Goal: Use online tool/utility: Utilize a website feature to perform a specific function

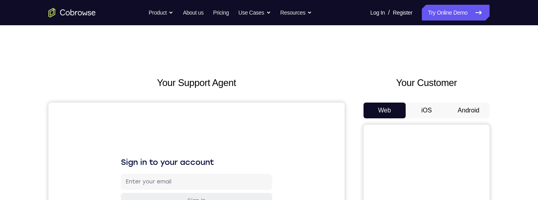
click at [466, 114] on button "Android" at bounding box center [469, 110] width 42 height 16
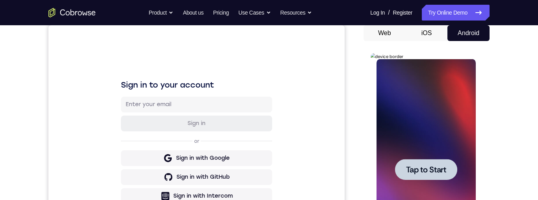
scroll to position [130, 0]
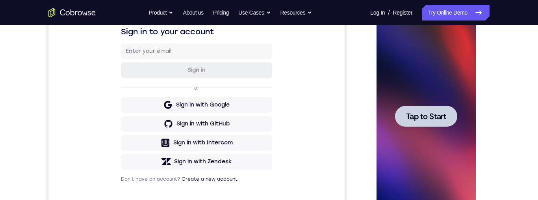
click at [429, 110] on div at bounding box center [426, 116] width 62 height 21
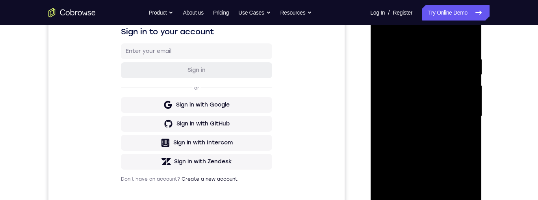
scroll to position [174, 0]
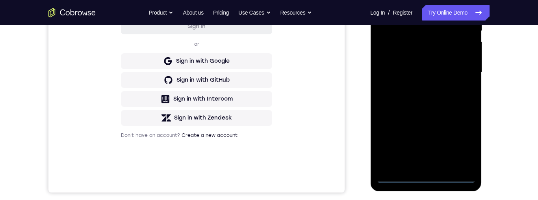
click at [428, 176] on div at bounding box center [425, 72] width 99 height 221
click at [463, 140] on div at bounding box center [425, 72] width 99 height 221
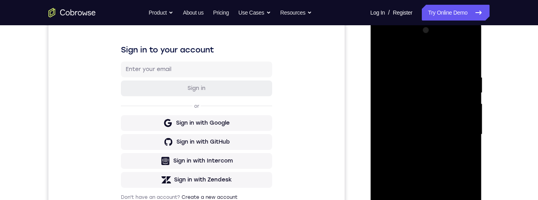
click at [421, 56] on div at bounding box center [425, 134] width 99 height 221
click at [410, 58] on div at bounding box center [425, 134] width 99 height 221
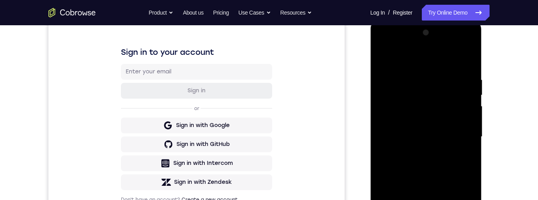
click at [459, 133] on div at bounding box center [425, 136] width 99 height 221
click at [418, 152] on div at bounding box center [425, 136] width 99 height 221
click at [422, 132] on div at bounding box center [425, 136] width 99 height 221
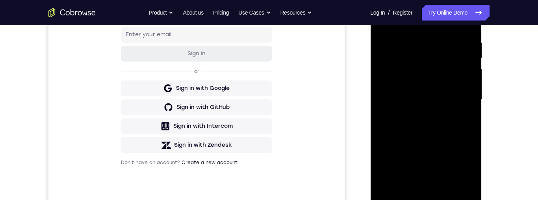
click at [401, 68] on div at bounding box center [425, 99] width 99 height 221
click at [403, 65] on div at bounding box center [425, 99] width 99 height 221
click at [400, 67] on div at bounding box center [425, 99] width 99 height 221
click at [407, 67] on div at bounding box center [425, 99] width 99 height 221
click at [407, 86] on div at bounding box center [425, 99] width 99 height 221
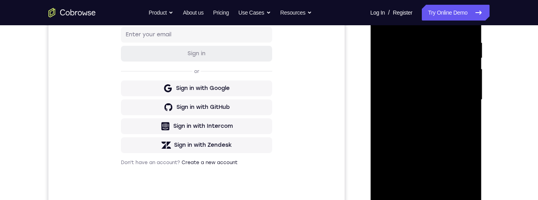
click at [463, 81] on div at bounding box center [425, 99] width 99 height 221
click at [426, 100] on div at bounding box center [425, 99] width 99 height 221
click at [422, 126] on div at bounding box center [425, 99] width 99 height 221
click at [424, 122] on div at bounding box center [425, 99] width 99 height 221
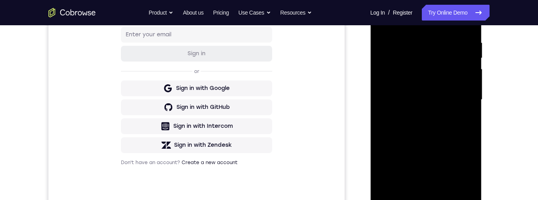
click at [463, 19] on div at bounding box center [425, 99] width 99 height 221
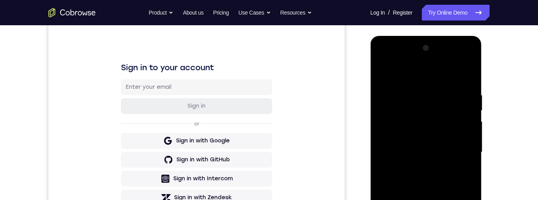
scroll to position [128, 0]
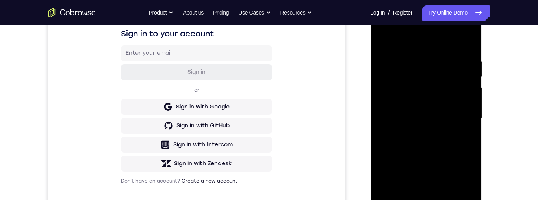
click at [381, 90] on div at bounding box center [425, 118] width 99 height 221
click at [404, 142] on div at bounding box center [425, 118] width 99 height 221
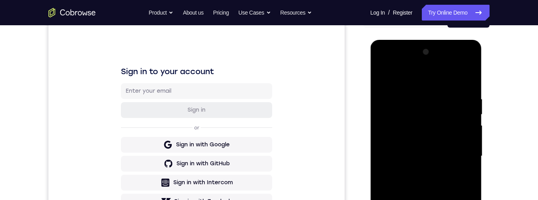
scroll to position [116, 0]
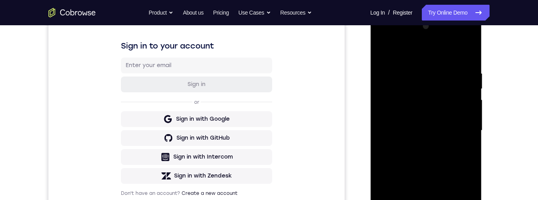
click at [381, 49] on div at bounding box center [425, 130] width 99 height 221
click at [380, 38] on div at bounding box center [425, 130] width 99 height 221
click at [393, 101] on div at bounding box center [425, 130] width 99 height 221
click at [417, 145] on div at bounding box center [425, 130] width 99 height 221
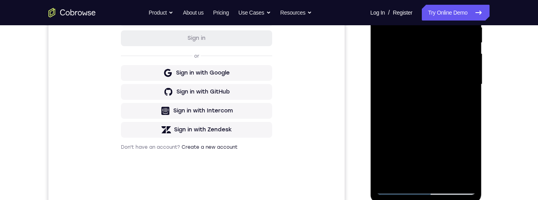
click at [430, 76] on div at bounding box center [425, 84] width 99 height 221
click at [412, 51] on div at bounding box center [425, 84] width 99 height 221
click at [413, 76] on div at bounding box center [425, 84] width 99 height 221
click at [416, 74] on div at bounding box center [425, 84] width 99 height 221
click at [416, 73] on div at bounding box center [425, 84] width 99 height 221
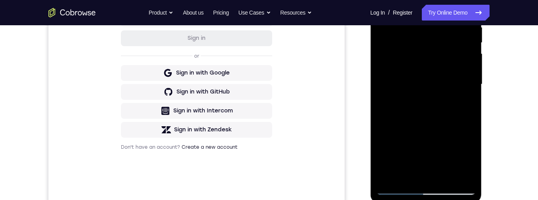
click at [432, 85] on div at bounding box center [425, 84] width 99 height 221
click at [428, 106] on div at bounding box center [425, 84] width 99 height 221
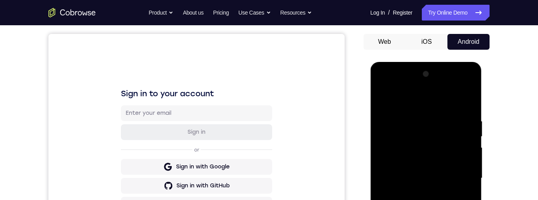
scroll to position [170, 0]
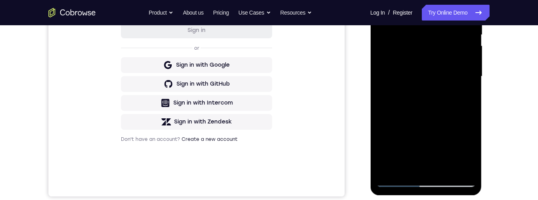
click at [457, 105] on div at bounding box center [425, 76] width 99 height 221
click at [441, 106] on div at bounding box center [425, 76] width 99 height 221
click at [444, 167] on div at bounding box center [425, 76] width 99 height 221
click at [447, 169] on div at bounding box center [425, 76] width 99 height 221
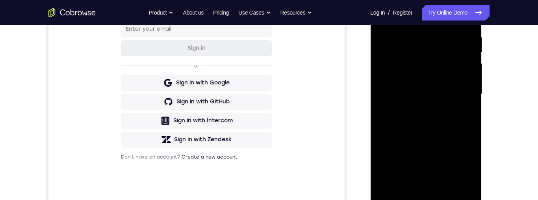
click at [431, 136] on div at bounding box center [425, 94] width 99 height 221
click at [399, 197] on div at bounding box center [425, 94] width 99 height 221
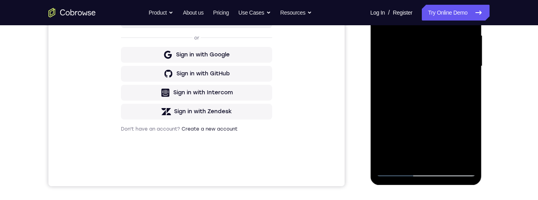
click at [407, 159] on div at bounding box center [425, 66] width 99 height 221
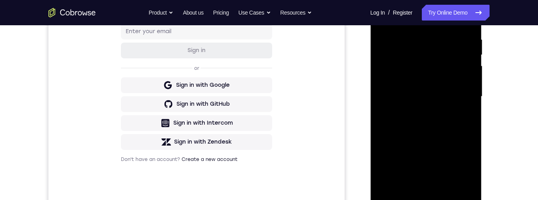
scroll to position [0, 0]
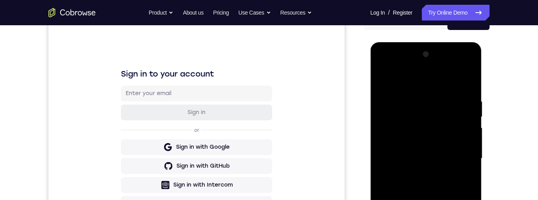
click at [403, 122] on div at bounding box center [425, 158] width 99 height 221
click at [425, 105] on div at bounding box center [425, 158] width 99 height 221
click at [443, 106] on div at bounding box center [425, 158] width 99 height 221
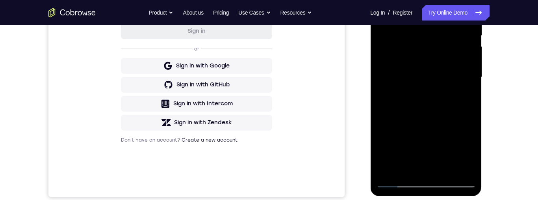
scroll to position [118, 0]
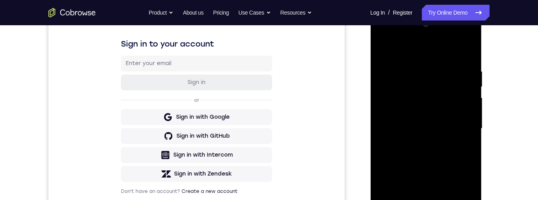
click at [383, 49] on div at bounding box center [425, 128] width 99 height 221
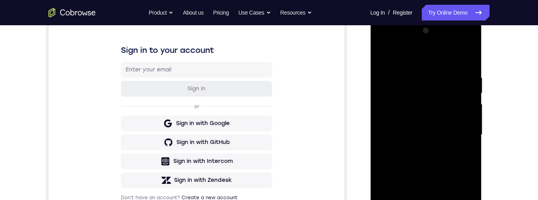
click at [422, 164] on div at bounding box center [425, 134] width 99 height 221
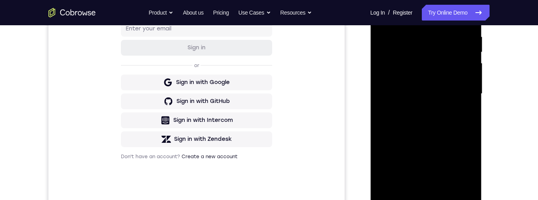
click at [414, 181] on div at bounding box center [425, 93] width 99 height 221
click at [468, 169] on div at bounding box center [425, 93] width 99 height 221
click at [464, 168] on div at bounding box center [425, 93] width 99 height 221
click at [469, 170] on div at bounding box center [425, 93] width 99 height 221
click at [383, 15] on div at bounding box center [425, 93] width 99 height 221
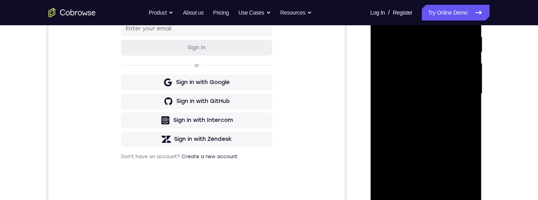
click at [403, 91] on div at bounding box center [425, 93] width 99 height 221
click at [398, 15] on div at bounding box center [425, 93] width 99 height 221
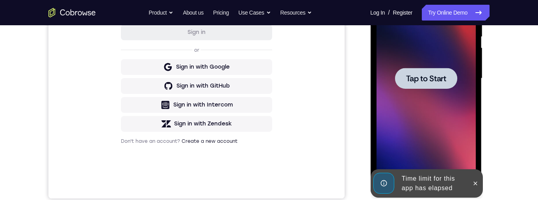
scroll to position [169, 0]
click at [477, 184] on icon at bounding box center [475, 183] width 6 height 6
click at [438, 82] on span "Tap to Start" at bounding box center [426, 78] width 40 height 8
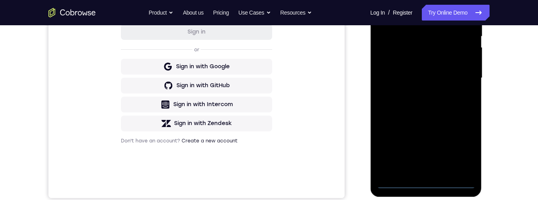
scroll to position [186, 0]
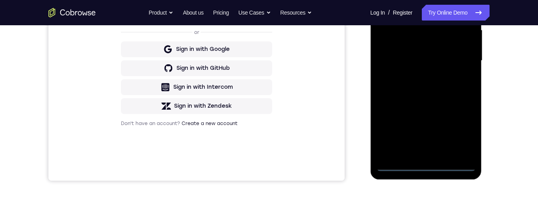
click at [426, 164] on div at bounding box center [425, 60] width 99 height 221
click at [458, 131] on div at bounding box center [425, 60] width 99 height 221
click at [427, 0] on div at bounding box center [425, 60] width 99 height 221
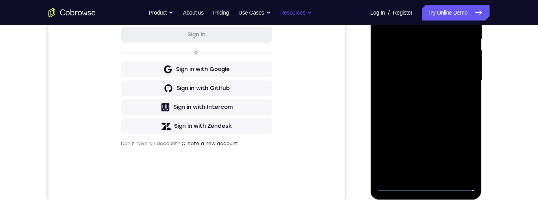
scroll to position [0, 0]
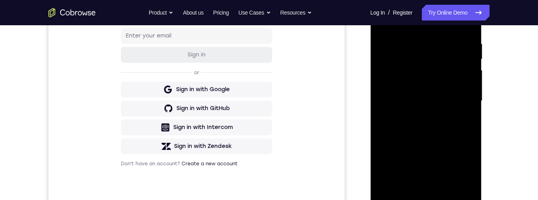
click at [417, 114] on div at bounding box center [425, 101] width 99 height 221
click at [419, 89] on div at bounding box center [425, 100] width 99 height 221
click at [426, 80] on div at bounding box center [425, 100] width 99 height 221
click at [431, 100] on div at bounding box center [425, 100] width 99 height 221
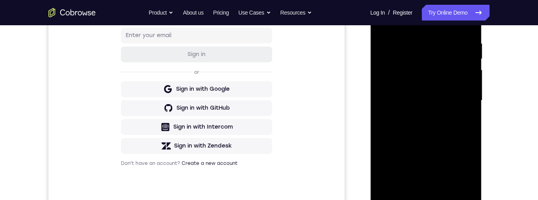
click at [428, 128] on div at bounding box center [425, 100] width 99 height 221
click at [424, 120] on div at bounding box center [425, 100] width 99 height 221
click at [446, 135] on div at bounding box center [425, 100] width 99 height 221
click at [446, 191] on div at bounding box center [425, 100] width 99 height 221
click at [438, 140] on div at bounding box center [425, 100] width 99 height 221
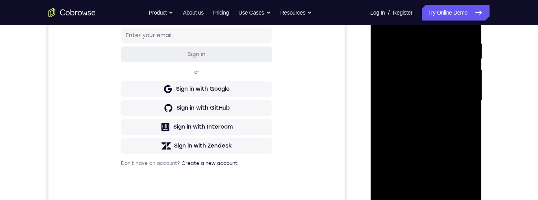
click at [426, 113] on div at bounding box center [425, 100] width 99 height 221
click at [465, 176] on div at bounding box center [425, 100] width 99 height 221
click at [467, 177] on div at bounding box center [425, 100] width 99 height 221
click at [382, 21] on div at bounding box center [425, 100] width 99 height 221
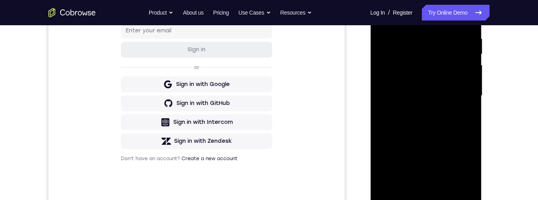
click at [408, 129] on div at bounding box center [425, 95] width 99 height 221
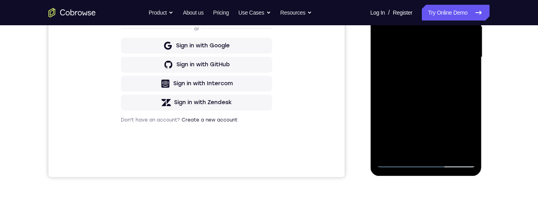
scroll to position [126, 0]
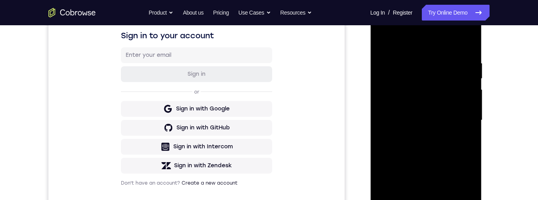
click at [382, 40] on div at bounding box center [425, 120] width 99 height 221
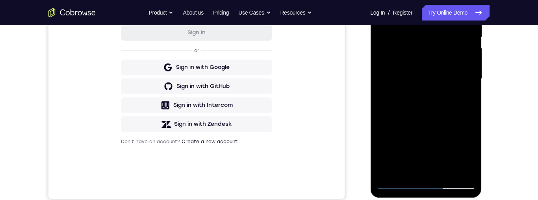
click at [413, 89] on div at bounding box center [425, 78] width 99 height 221
click at [396, 1] on div at bounding box center [425, 78] width 99 height 221
click at [435, 144] on div at bounding box center [425, 78] width 99 height 221
click at [418, 27] on div at bounding box center [425, 79] width 99 height 221
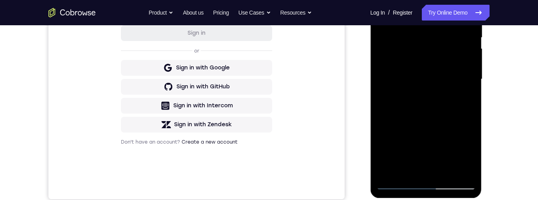
click at [439, 81] on div at bounding box center [425, 79] width 99 height 221
click at [439, 28] on div at bounding box center [425, 79] width 99 height 221
drag, startPoint x: 428, startPoint y: 145, endPoint x: 425, endPoint y: 107, distance: 38.7
click at [425, 107] on div at bounding box center [425, 79] width 99 height 221
click at [425, 141] on div at bounding box center [425, 79] width 99 height 221
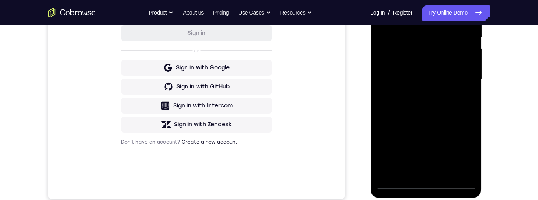
drag, startPoint x: 425, startPoint y: 141, endPoint x: 424, endPoint y: 102, distance: 38.2
click at [424, 102] on div at bounding box center [425, 79] width 99 height 221
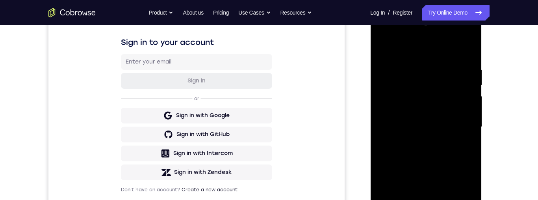
scroll to position [149, 0]
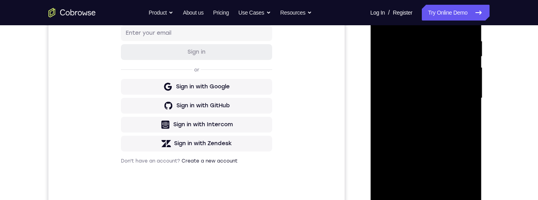
click at [472, 183] on div at bounding box center [425, 98] width 99 height 221
click at [442, 195] on div at bounding box center [425, 98] width 99 height 221
click at [383, 18] on div at bounding box center [425, 98] width 99 height 221
click at [415, 32] on div at bounding box center [425, 98] width 99 height 221
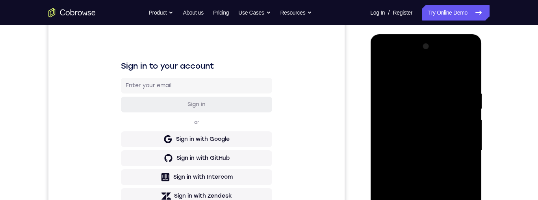
click at [471, 135] on div at bounding box center [425, 150] width 99 height 221
click at [468, 75] on div at bounding box center [425, 150] width 99 height 221
click at [472, 109] on div at bounding box center [425, 150] width 99 height 221
click at [469, 132] on div at bounding box center [425, 150] width 99 height 221
drag, startPoint x: 441, startPoint y: 178, endPoint x: 431, endPoint y: 108, distance: 71.3
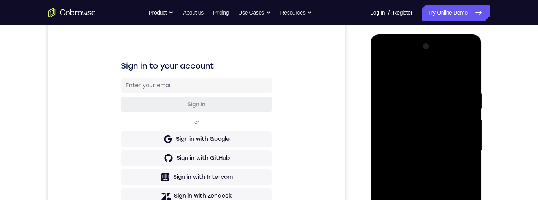
click at [430, 102] on div at bounding box center [425, 150] width 99 height 221
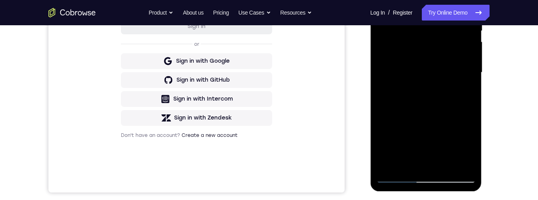
click at [463, 165] on div at bounding box center [425, 72] width 99 height 221
click at [390, 166] on div at bounding box center [425, 72] width 99 height 221
click at [444, 165] on div at bounding box center [425, 72] width 99 height 221
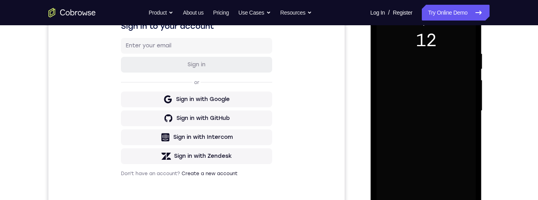
click at [426, 115] on div at bounding box center [425, 110] width 99 height 221
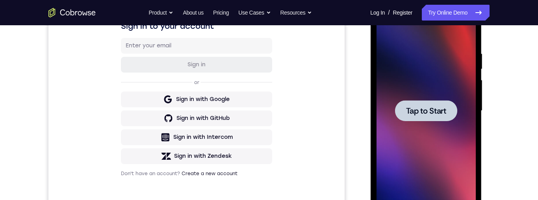
click at [424, 109] on span "Tap to Start" at bounding box center [426, 111] width 40 height 8
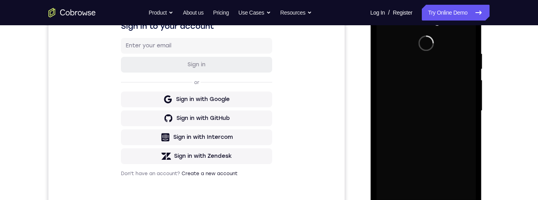
scroll to position [213, 0]
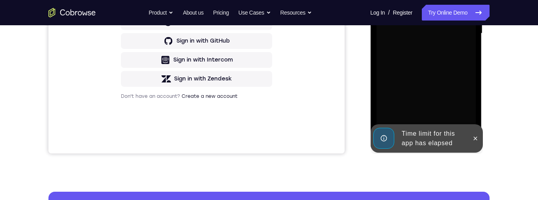
click at [475, 137] on icon at bounding box center [475, 138] width 6 height 6
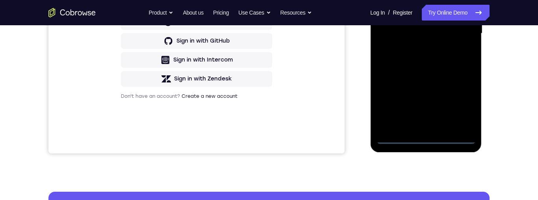
scroll to position [186, 0]
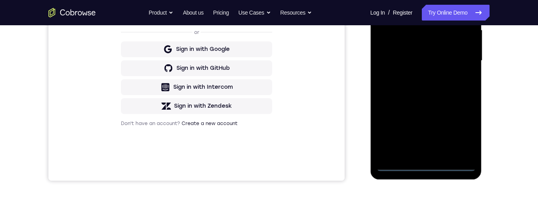
click at [427, 164] on div at bounding box center [425, 60] width 99 height 221
click at [466, 133] on div at bounding box center [425, 60] width 99 height 221
click at [439, 0] on div at bounding box center [425, 60] width 99 height 221
click at [420, 0] on div at bounding box center [425, 60] width 99 height 221
click at [460, 51] on div at bounding box center [425, 60] width 99 height 221
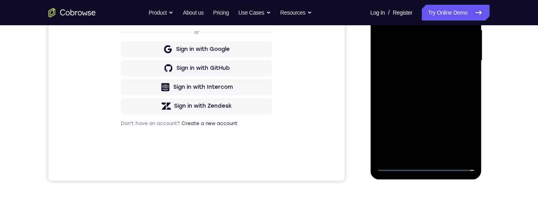
click at [417, 152] on div at bounding box center [425, 60] width 99 height 221
click at [382, 0] on div at bounding box center [425, 60] width 99 height 221
click at [405, 52] on div at bounding box center [425, 60] width 99 height 221
click at [418, 43] on div at bounding box center [425, 60] width 99 height 221
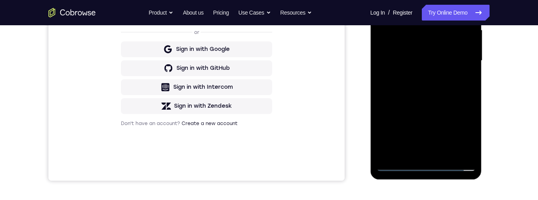
click at [420, 61] on div at bounding box center [425, 60] width 99 height 221
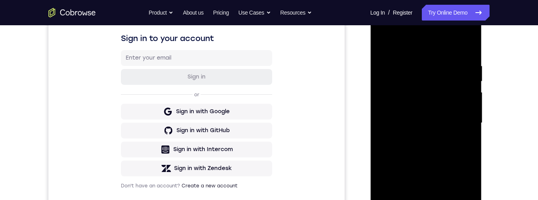
click at [420, 121] on div at bounding box center [425, 123] width 99 height 221
click at [416, 148] on div at bounding box center [425, 123] width 99 height 221
click at [426, 151] on div at bounding box center [425, 123] width 99 height 221
click at [463, 39] on div at bounding box center [425, 123] width 99 height 221
click at [444, 199] on div at bounding box center [425, 123] width 99 height 221
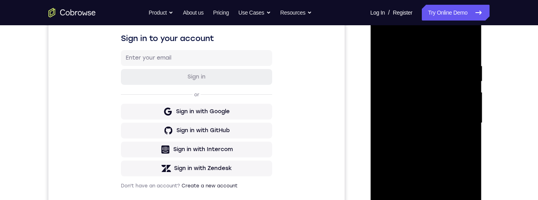
click at [430, 164] on div at bounding box center [425, 123] width 99 height 221
click at [421, 157] on div at bounding box center [425, 123] width 99 height 221
click at [405, 199] on div at bounding box center [425, 123] width 99 height 221
click at [455, 123] on div at bounding box center [425, 123] width 99 height 221
click at [460, 114] on div at bounding box center [425, 123] width 99 height 221
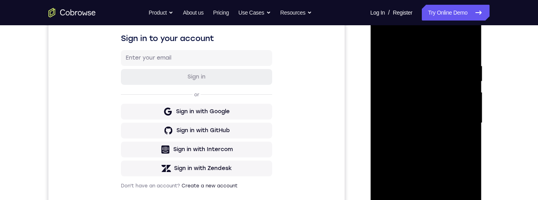
click at [455, 184] on div at bounding box center [425, 123] width 99 height 221
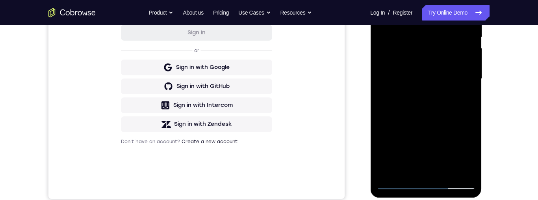
click at [461, 139] on div at bounding box center [425, 78] width 99 height 221
click at [441, 97] on div at bounding box center [425, 78] width 99 height 221
click at [438, 102] on div at bounding box center [425, 78] width 99 height 221
click at [454, 95] on div at bounding box center [425, 78] width 99 height 221
click at [447, 102] on div at bounding box center [425, 78] width 99 height 221
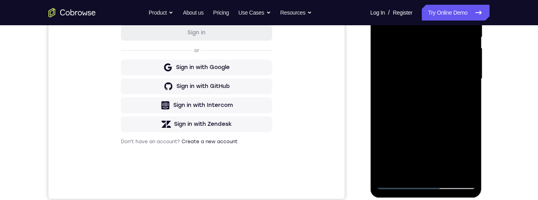
click at [443, 104] on div at bounding box center [425, 78] width 99 height 221
click at [390, 91] on div at bounding box center [425, 78] width 99 height 221
click at [393, 101] on div at bounding box center [425, 78] width 99 height 221
click at [384, 0] on div at bounding box center [425, 78] width 99 height 221
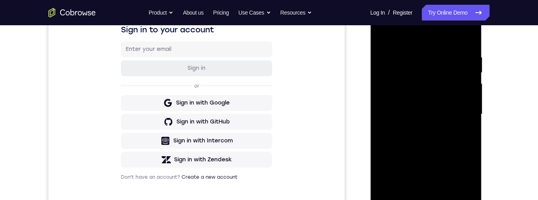
scroll to position [132, 0]
click at [385, 35] on div at bounding box center [425, 115] width 99 height 221
click at [422, 54] on div at bounding box center [425, 115] width 99 height 221
click at [416, 53] on div at bounding box center [425, 115] width 99 height 221
click at [459, 138] on div at bounding box center [425, 115] width 99 height 221
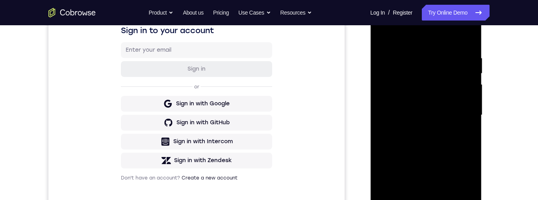
click at [459, 138] on div at bounding box center [425, 115] width 99 height 221
click at [466, 39] on div at bounding box center [425, 115] width 99 height 221
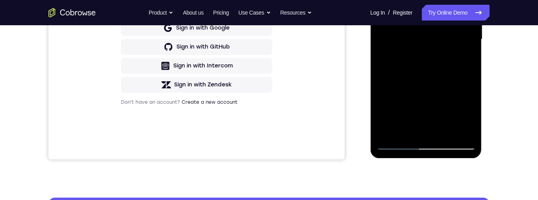
click at [444, 132] on div at bounding box center [425, 39] width 99 height 221
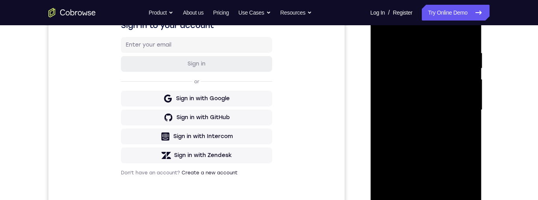
scroll to position [136, 0]
click at [422, 91] on div at bounding box center [425, 110] width 99 height 221
click at [453, 175] on div at bounding box center [425, 110] width 99 height 221
click at [462, 173] on div at bounding box center [425, 110] width 99 height 221
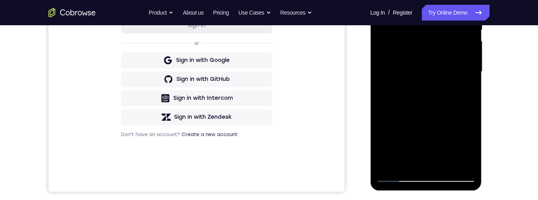
click at [385, 0] on div at bounding box center [425, 71] width 99 height 221
click at [386, 0] on div at bounding box center [425, 71] width 99 height 221
click at [444, 162] on div at bounding box center [425, 71] width 99 height 221
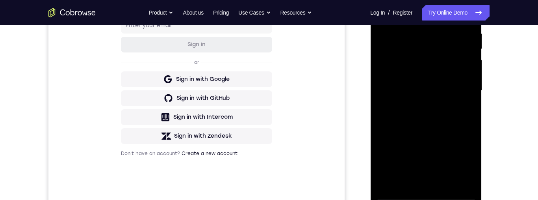
click at [467, 46] on div at bounding box center [425, 90] width 99 height 221
click at [471, 47] on div at bounding box center [425, 90] width 99 height 221
click at [457, 67] on div at bounding box center [425, 90] width 99 height 221
click at [462, 139] on div at bounding box center [425, 90] width 99 height 221
click at [461, 141] on div at bounding box center [425, 90] width 99 height 221
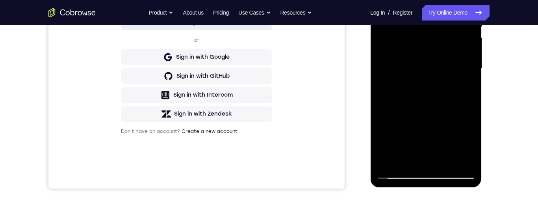
scroll to position [134, 0]
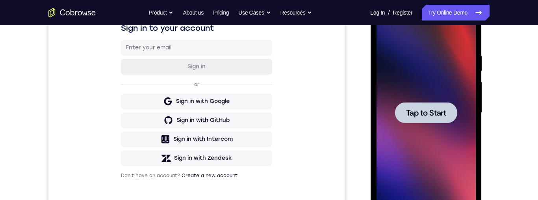
click at [433, 109] on span "Tap to Start" at bounding box center [426, 113] width 40 height 8
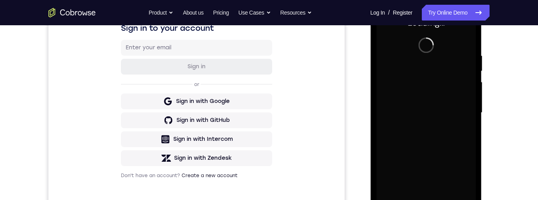
click at [430, 88] on div at bounding box center [425, 112] width 99 height 221
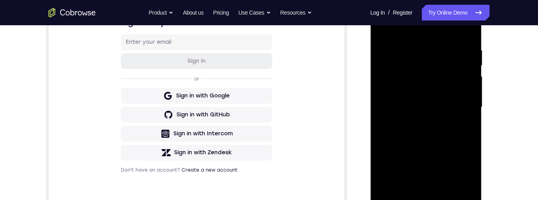
scroll to position [190, 0]
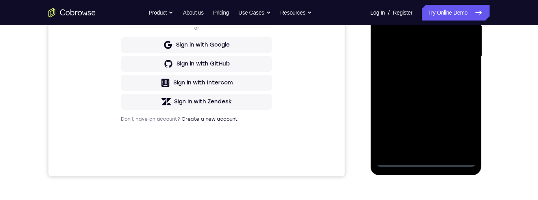
click at [427, 159] on div at bounding box center [425, 56] width 99 height 221
click at [450, 128] on div at bounding box center [425, 56] width 99 height 221
click at [461, 127] on div at bounding box center [425, 56] width 99 height 221
click at [435, 0] on div at bounding box center [425, 56] width 99 height 221
click at [459, 54] on div at bounding box center [425, 56] width 99 height 221
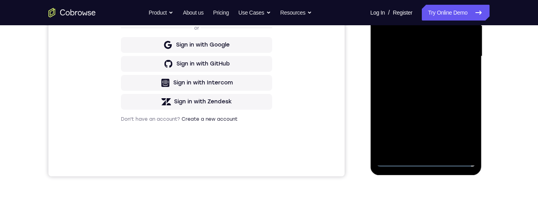
scroll to position [95, 0]
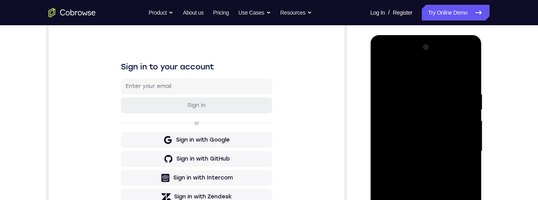
click at [416, 165] on div at bounding box center [425, 151] width 99 height 221
click at [426, 139] on div at bounding box center [425, 151] width 99 height 221
click at [430, 139] on div at bounding box center [425, 151] width 99 height 221
click at [463, 136] on div at bounding box center [425, 151] width 99 height 221
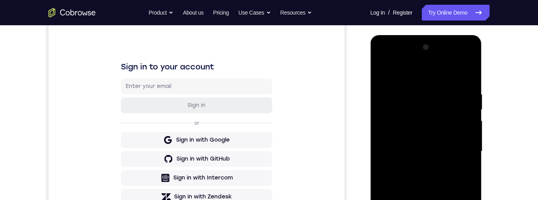
click at [445, 149] on div at bounding box center [425, 151] width 99 height 221
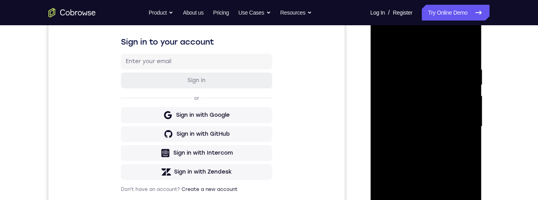
click at [428, 153] on div at bounding box center [425, 126] width 99 height 221
click at [443, 199] on div at bounding box center [425, 126] width 99 height 221
click at [429, 156] on div at bounding box center [425, 126] width 99 height 221
click at [446, 199] on div at bounding box center [425, 126] width 99 height 221
click at [428, 167] on div at bounding box center [425, 126] width 99 height 221
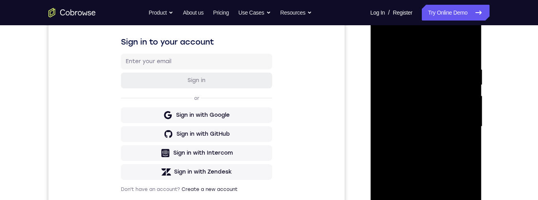
click at [443, 124] on div at bounding box center [425, 126] width 99 height 221
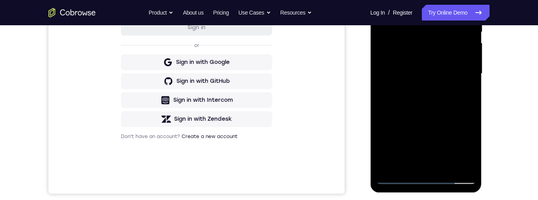
click at [382, 0] on div at bounding box center [425, 73] width 99 height 221
click at [434, 69] on div at bounding box center [425, 73] width 99 height 221
click at [459, 110] on div at bounding box center [425, 73] width 99 height 221
click at [459, 111] on div at bounding box center [425, 73] width 99 height 221
click at [427, 109] on div at bounding box center [425, 73] width 99 height 221
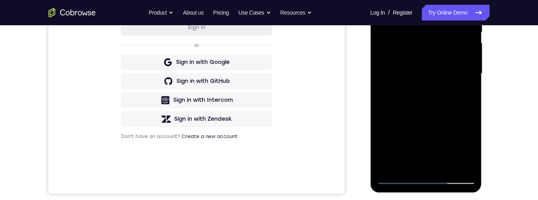
scroll to position [156, 0]
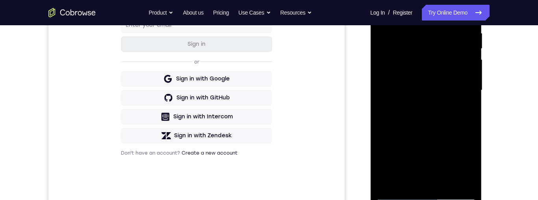
click at [430, 120] on div at bounding box center [425, 90] width 99 height 221
click at [429, 124] on div at bounding box center [425, 90] width 99 height 221
click at [470, 166] on div at bounding box center [425, 90] width 99 height 221
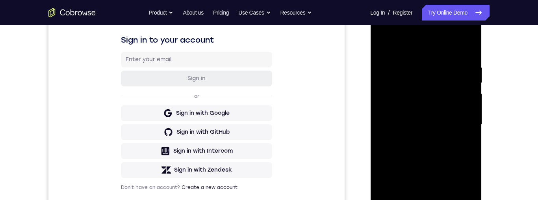
click at [406, 119] on div at bounding box center [425, 124] width 99 height 221
click at [406, 199] on div at bounding box center [425, 124] width 99 height 221
click at [425, 193] on div at bounding box center [425, 124] width 99 height 221
click at [448, 192] on div at bounding box center [425, 124] width 99 height 221
click at [463, 192] on div at bounding box center [425, 124] width 99 height 221
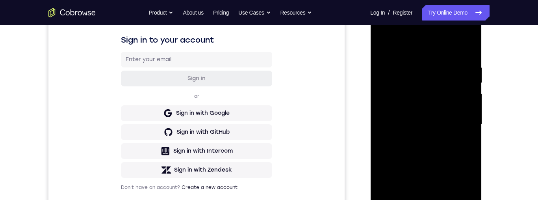
click at [473, 190] on div at bounding box center [425, 124] width 99 height 221
click at [383, 45] on div at bounding box center [425, 124] width 99 height 221
click at [384, 45] on div at bounding box center [425, 124] width 99 height 221
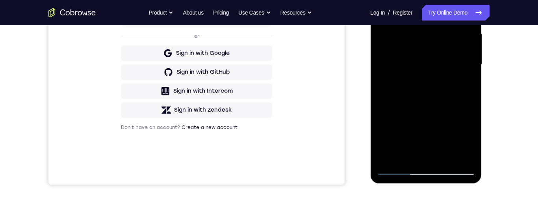
scroll to position [190, 0]
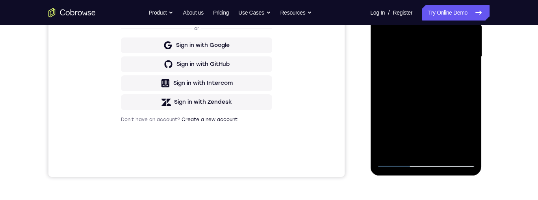
click at [408, 148] on div at bounding box center [425, 56] width 99 height 221
click at [392, 0] on div at bounding box center [425, 56] width 99 height 221
click at [470, 61] on div at bounding box center [425, 56] width 99 height 221
click at [470, 63] on div at bounding box center [425, 56] width 99 height 221
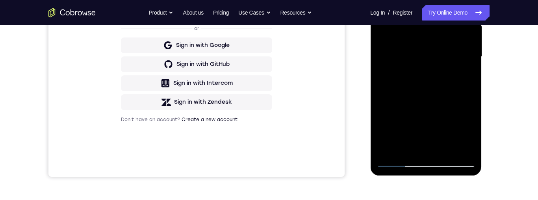
click at [470, 63] on div at bounding box center [425, 56] width 99 height 221
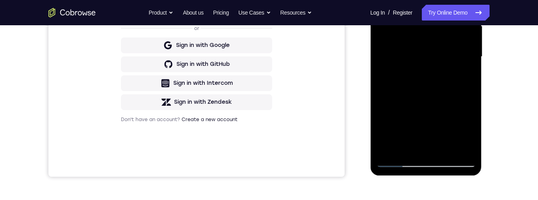
click at [448, 146] on div at bounding box center [425, 56] width 99 height 221
click at [423, 36] on div at bounding box center [425, 56] width 99 height 221
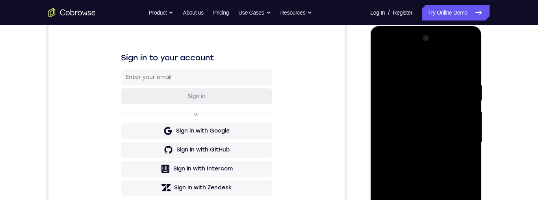
click at [383, 62] on div at bounding box center [425, 142] width 99 height 221
click at [383, 63] on div at bounding box center [425, 142] width 99 height 221
click at [443, 199] on div at bounding box center [425, 142] width 99 height 221
click at [410, 172] on div at bounding box center [425, 142] width 99 height 221
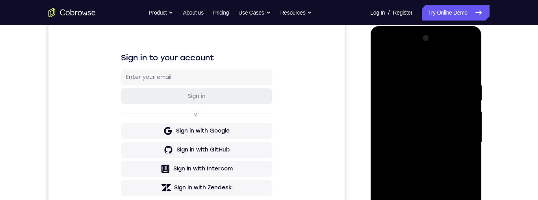
click at [393, 65] on div at bounding box center [425, 142] width 99 height 221
click at [449, 199] on div at bounding box center [425, 142] width 99 height 221
click at [444, 120] on div at bounding box center [425, 142] width 99 height 221
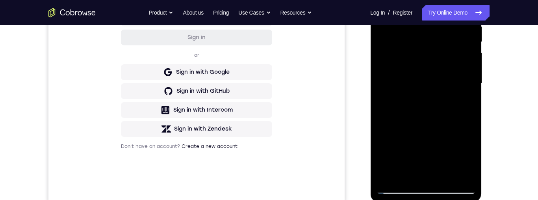
scroll to position [105, 0]
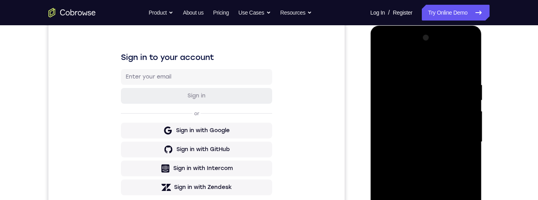
click at [385, 68] on div at bounding box center [425, 142] width 99 height 221
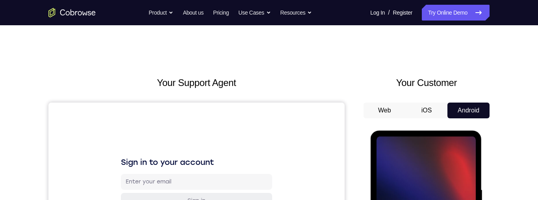
scroll to position [44, 0]
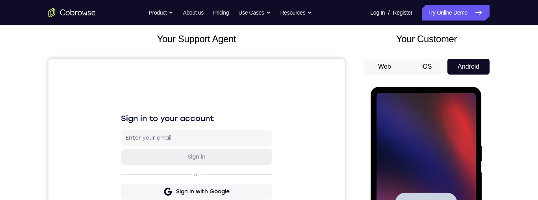
click at [426, 196] on div at bounding box center [426, 202] width 62 height 21
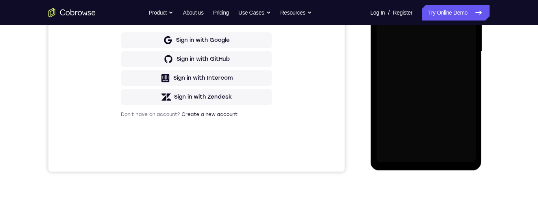
scroll to position [208, 0]
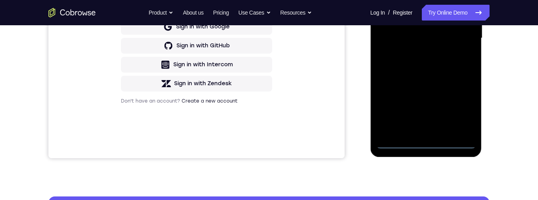
click at [428, 148] on div at bounding box center [425, 38] width 99 height 221
click at [462, 112] on div at bounding box center [425, 38] width 99 height 221
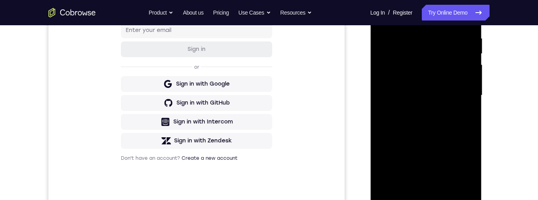
scroll to position [114, 0]
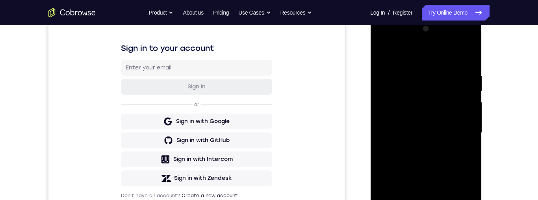
click at [427, 59] on div at bounding box center [425, 132] width 99 height 221
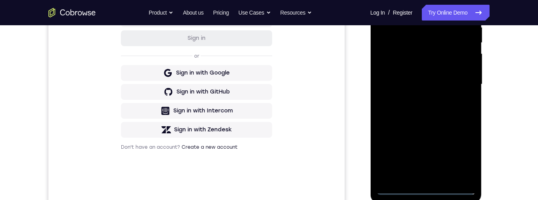
click at [462, 84] on div at bounding box center [425, 84] width 99 height 221
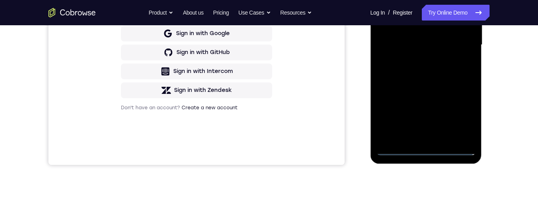
scroll to position [184, 0]
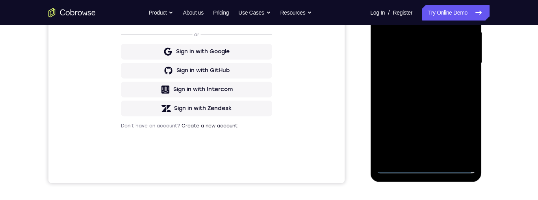
click at [416, 78] on div at bounding box center [425, 63] width 99 height 221
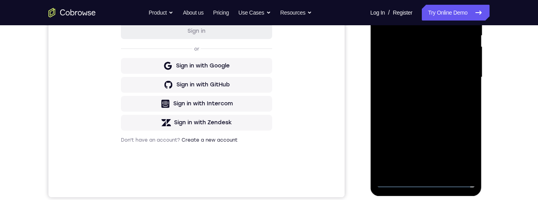
click at [455, 71] on div at bounding box center [425, 77] width 99 height 221
click at [462, 64] on div at bounding box center [425, 77] width 99 height 221
click at [442, 86] on div at bounding box center [425, 77] width 99 height 221
click at [461, 80] on div at bounding box center [425, 77] width 99 height 221
click at [455, 104] on div at bounding box center [425, 77] width 99 height 221
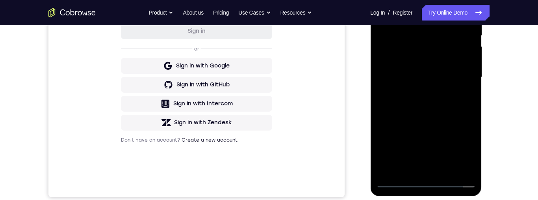
scroll to position [97, 0]
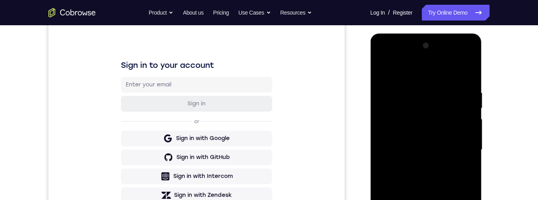
click at [464, 75] on div at bounding box center [425, 149] width 99 height 221
click at [429, 169] on div at bounding box center [425, 149] width 99 height 221
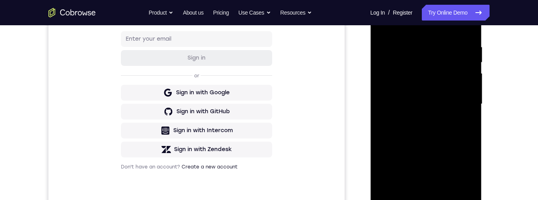
scroll to position [162, 0]
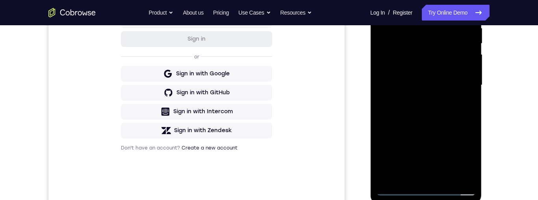
click at [463, 115] on div at bounding box center [425, 85] width 99 height 221
click at [470, 46] on div at bounding box center [425, 85] width 99 height 221
click at [444, 68] on div at bounding box center [425, 85] width 99 height 221
click at [431, 109] on div at bounding box center [425, 85] width 99 height 221
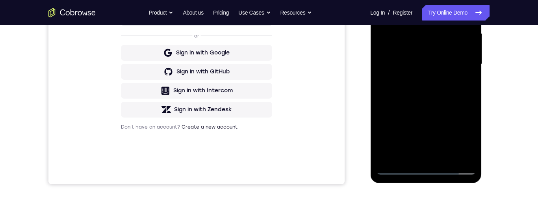
click at [449, 160] on div at bounding box center [425, 64] width 99 height 221
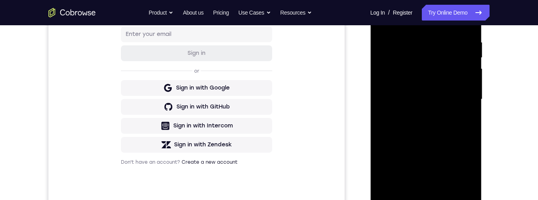
click at [432, 139] on div at bounding box center [425, 99] width 99 height 221
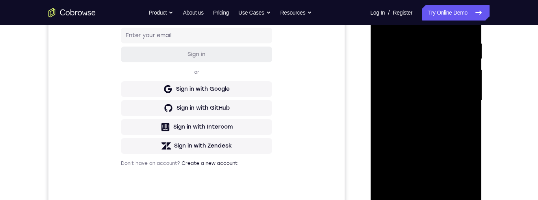
click at [456, 97] on div at bounding box center [425, 100] width 99 height 221
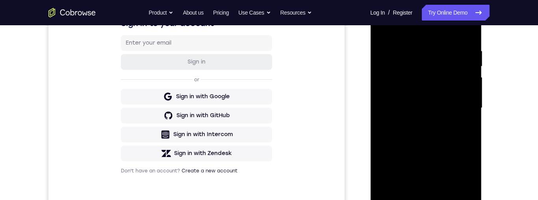
scroll to position [80, 0]
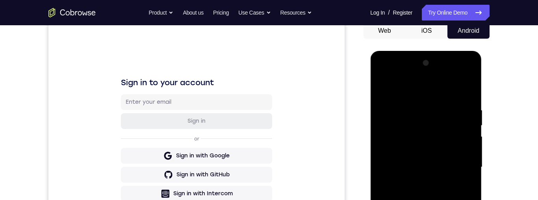
click at [386, 91] on div at bounding box center [425, 167] width 99 height 221
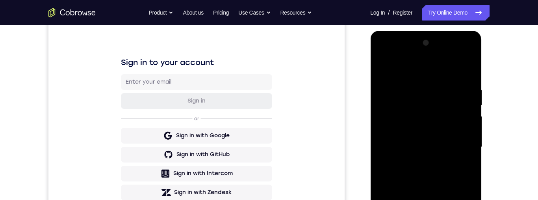
click at [453, 139] on div at bounding box center [425, 147] width 99 height 221
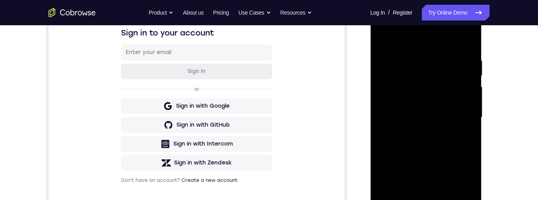
scroll to position [158, 0]
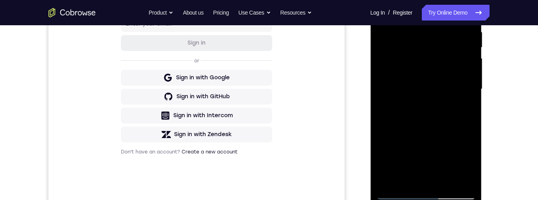
click at [451, 162] on div at bounding box center [425, 89] width 99 height 221
click at [461, 165] on div at bounding box center [425, 89] width 99 height 221
click at [469, 166] on div at bounding box center [425, 89] width 99 height 221
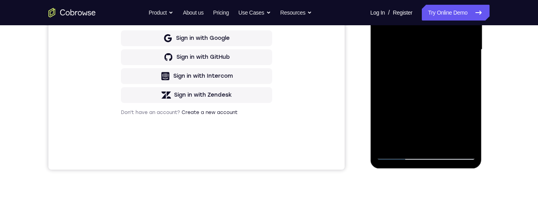
click at [435, 87] on div at bounding box center [425, 49] width 99 height 221
click at [472, 121] on div at bounding box center [425, 49] width 99 height 221
click at [469, 121] on div at bounding box center [425, 49] width 99 height 221
click at [431, 81] on div at bounding box center [425, 49] width 99 height 221
click at [427, 85] on div at bounding box center [425, 49] width 99 height 221
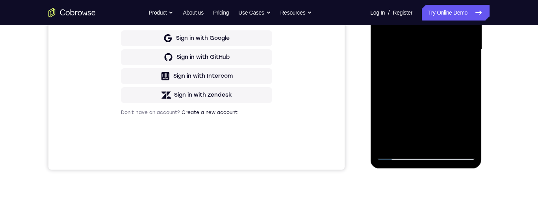
click at [432, 86] on div at bounding box center [425, 49] width 99 height 221
click at [427, 84] on div at bounding box center [425, 49] width 99 height 221
click at [461, 123] on div at bounding box center [425, 49] width 99 height 221
click at [468, 125] on div at bounding box center [425, 49] width 99 height 221
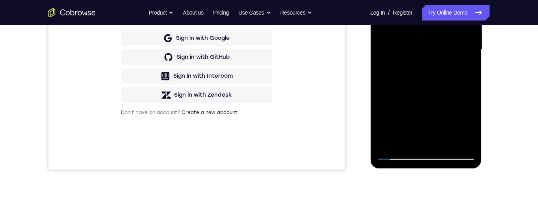
click at [468, 125] on div at bounding box center [425, 49] width 99 height 221
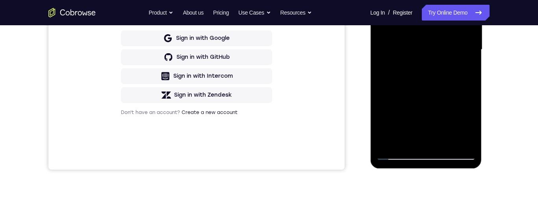
click at [468, 125] on div at bounding box center [425, 49] width 99 height 221
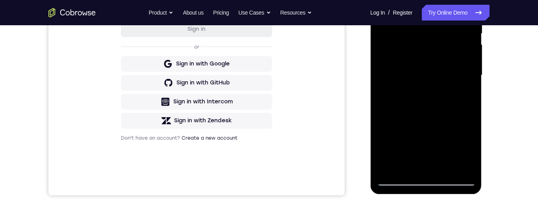
click at [431, 72] on div at bounding box center [425, 75] width 99 height 221
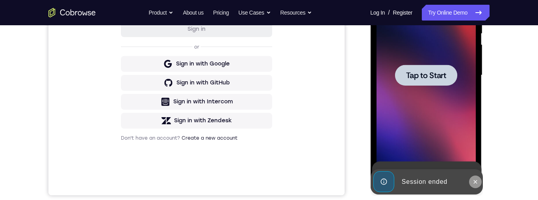
click at [477, 185] on button at bounding box center [475, 181] width 13 height 13
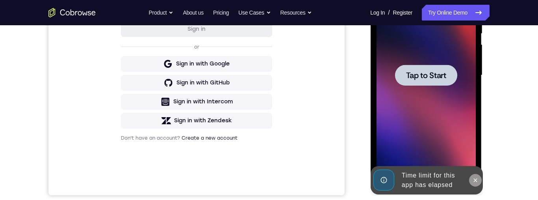
click at [475, 179] on icon at bounding box center [475, 180] width 6 height 6
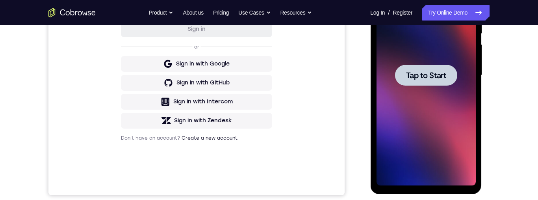
click at [430, 78] on span "Tap to Start" at bounding box center [426, 75] width 40 height 8
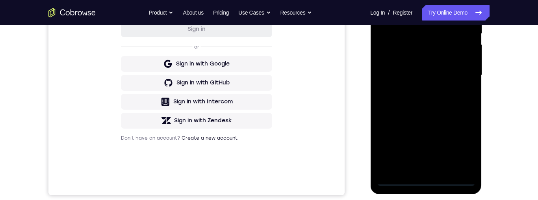
scroll to position [215, 0]
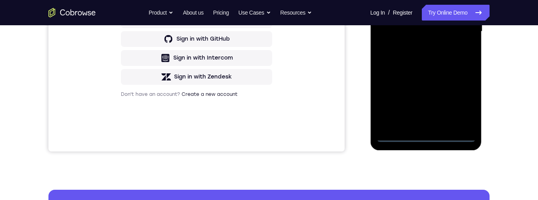
click at [425, 136] on div at bounding box center [425, 31] width 99 height 221
click at [458, 100] on div at bounding box center [425, 31] width 99 height 221
click at [440, 0] on div at bounding box center [425, 31] width 99 height 221
click at [458, 35] on div at bounding box center [425, 31] width 99 height 221
click at [415, 123] on div at bounding box center [425, 31] width 99 height 221
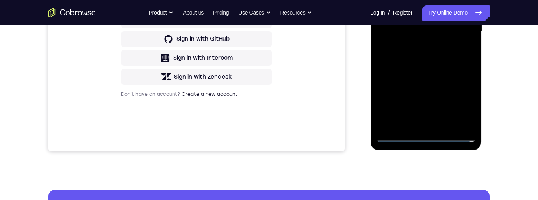
click at [439, 27] on div at bounding box center [425, 31] width 99 height 221
click at [446, 8] on div at bounding box center [425, 31] width 99 height 221
click at [444, 33] on div at bounding box center [425, 31] width 99 height 221
click at [434, 59] on div at bounding box center [425, 31] width 99 height 221
click at [469, 0] on div at bounding box center [425, 31] width 99 height 221
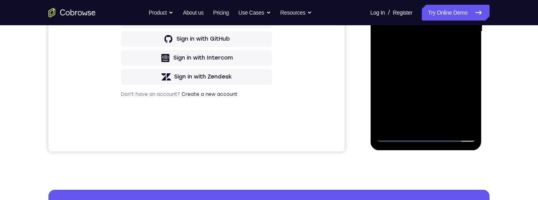
click at [470, 0] on div at bounding box center [425, 31] width 99 height 221
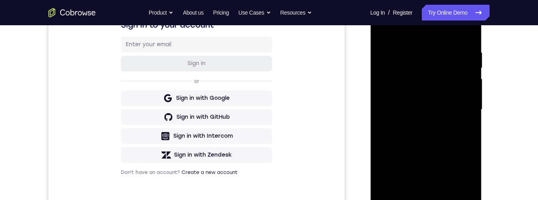
click at [458, 65] on div at bounding box center [425, 109] width 99 height 221
click at [446, 199] on div at bounding box center [425, 109] width 99 height 221
click at [432, 151] on div at bounding box center [425, 109] width 99 height 221
click at [433, 139] on div at bounding box center [425, 109] width 99 height 221
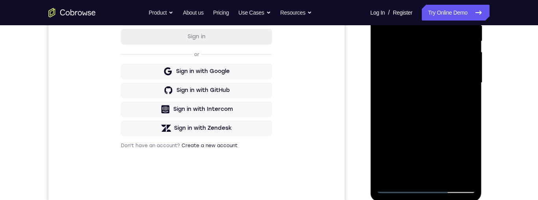
click at [467, 160] on div at bounding box center [425, 82] width 99 height 221
click at [469, 157] on div at bounding box center [425, 82] width 99 height 221
click at [465, 161] on div at bounding box center [425, 82] width 99 height 221
click at [472, 163] on div at bounding box center [425, 82] width 99 height 221
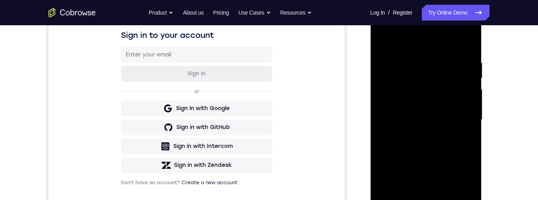
click at [382, 42] on div at bounding box center [425, 119] width 99 height 221
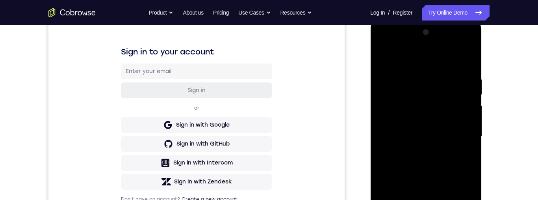
scroll to position [134, 0]
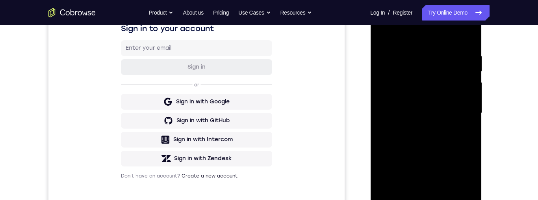
click at [447, 112] on div at bounding box center [425, 113] width 99 height 221
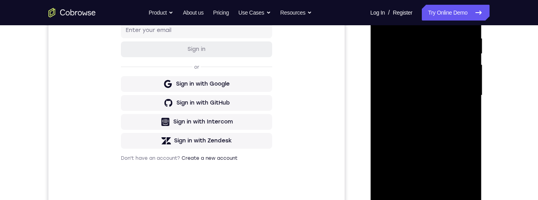
scroll to position [161, 0]
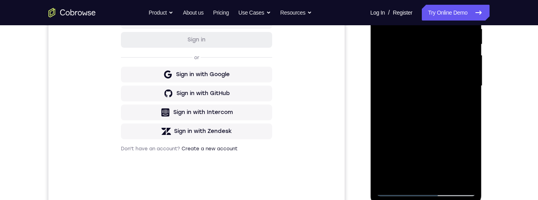
click at [456, 158] on div at bounding box center [425, 86] width 99 height 221
click at [461, 157] on div at bounding box center [425, 86] width 99 height 221
click at [430, 120] on div at bounding box center [425, 86] width 99 height 221
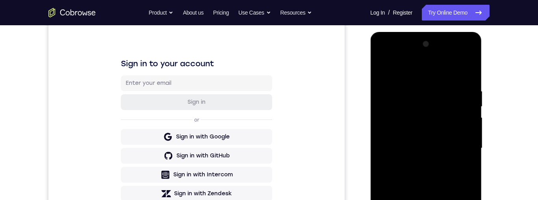
click at [383, 71] on div at bounding box center [425, 148] width 99 height 221
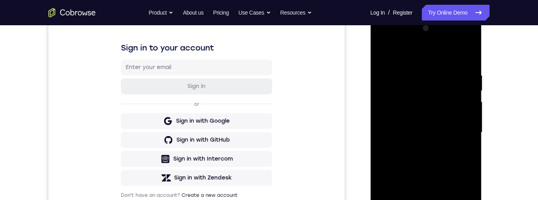
click at [429, 145] on div at bounding box center [425, 132] width 99 height 221
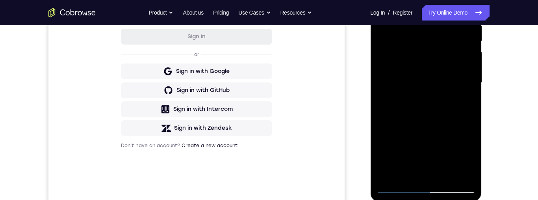
scroll to position [117, 0]
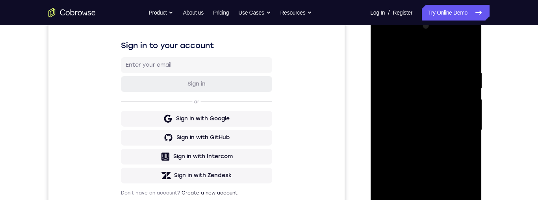
click at [387, 50] on div at bounding box center [425, 130] width 99 height 221
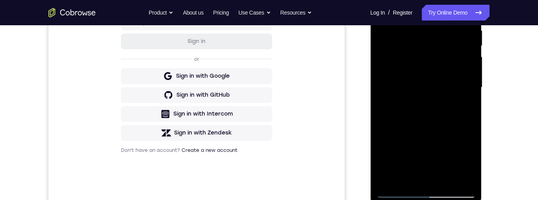
scroll to position [136, 0]
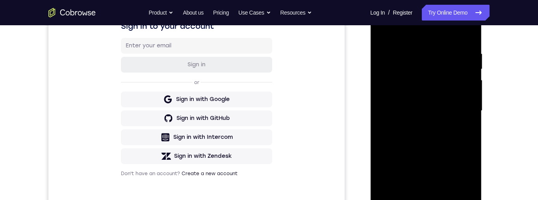
click at [436, 145] on div at bounding box center [425, 110] width 99 height 221
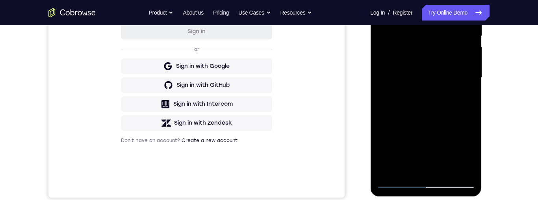
scroll to position [123, 0]
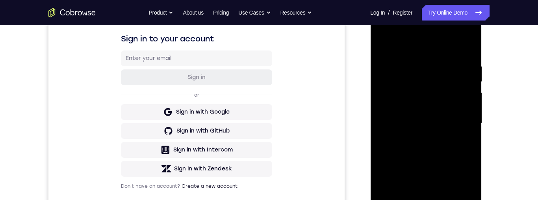
click at [386, 47] on div at bounding box center [425, 123] width 99 height 221
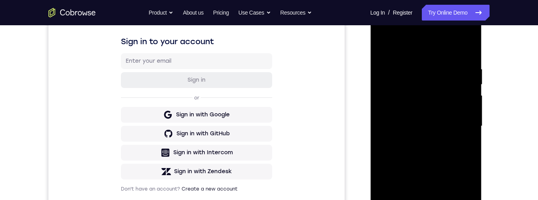
click at [463, 119] on div at bounding box center [425, 126] width 99 height 221
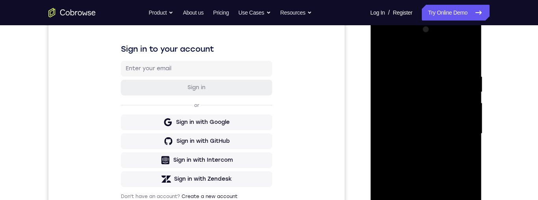
scroll to position [112, 0]
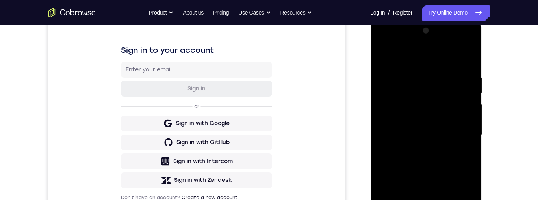
click at [384, 61] on div at bounding box center [425, 134] width 99 height 221
click at [389, 58] on div at bounding box center [425, 134] width 99 height 221
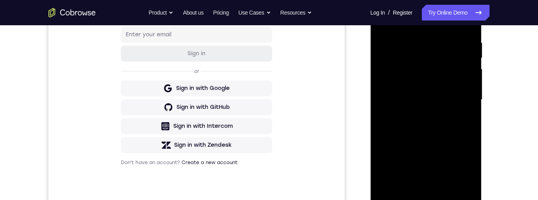
scroll to position [145, 0]
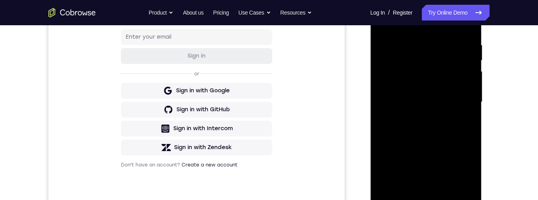
click at [422, 43] on div at bounding box center [425, 102] width 99 height 221
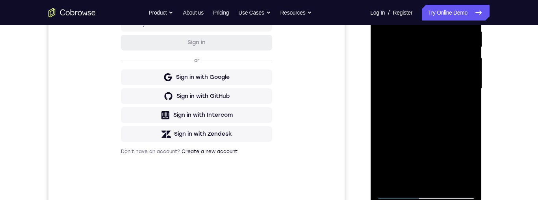
scroll to position [161, 0]
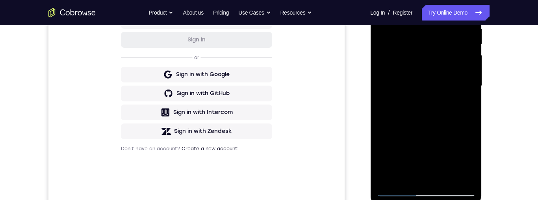
click at [452, 178] on div at bounding box center [425, 86] width 99 height 221
click at [435, 86] on div at bounding box center [425, 86] width 99 height 221
click at [433, 78] on div at bounding box center [425, 86] width 99 height 221
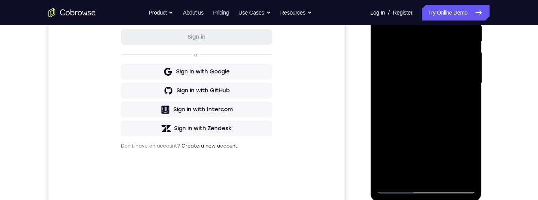
click at [449, 77] on div at bounding box center [425, 83] width 99 height 221
click at [403, 78] on div at bounding box center [425, 83] width 99 height 221
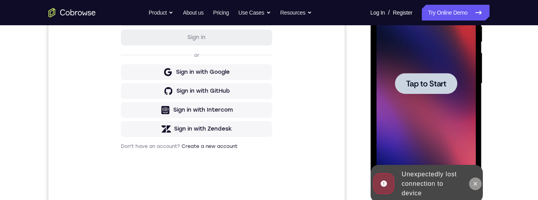
click at [473, 183] on icon at bounding box center [475, 183] width 6 height 6
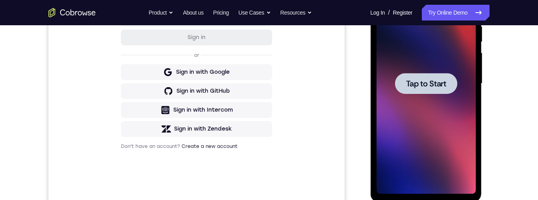
click at [427, 74] on div at bounding box center [426, 83] width 62 height 21
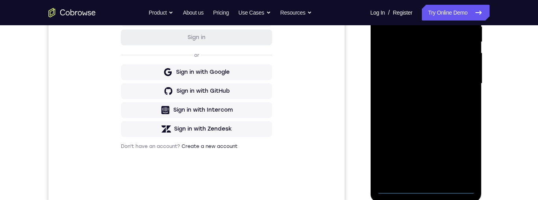
scroll to position [231, 0]
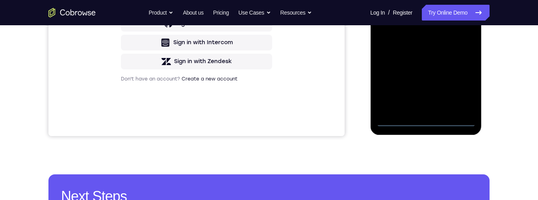
click at [428, 120] on div at bounding box center [425, 16] width 99 height 221
click at [461, 87] on div at bounding box center [425, 16] width 99 height 221
click at [434, 0] on div at bounding box center [425, 16] width 99 height 221
click at [458, 9] on div at bounding box center [425, 16] width 99 height 221
click at [418, 33] on div at bounding box center [425, 16] width 99 height 221
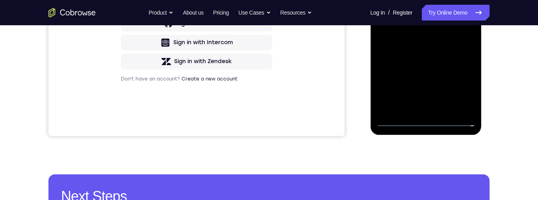
click at [450, 7] on div at bounding box center [425, 16] width 99 height 221
click at [453, 0] on div at bounding box center [425, 16] width 99 height 221
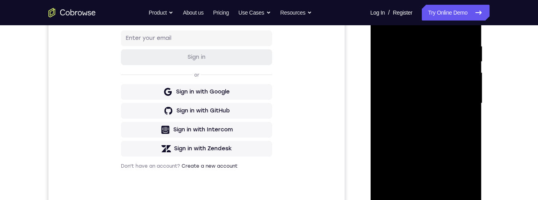
click at [465, 101] on div at bounding box center [425, 103] width 99 height 221
click at [454, 133] on div at bounding box center [425, 103] width 99 height 221
click at [455, 132] on div at bounding box center [425, 103] width 99 height 221
click at [445, 190] on div at bounding box center [425, 103] width 99 height 221
click at [444, 193] on div at bounding box center [425, 103] width 99 height 221
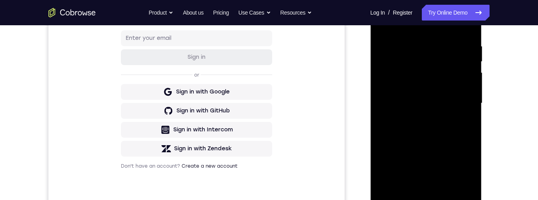
click at [435, 145] on div at bounding box center [425, 103] width 99 height 221
click at [439, 100] on div at bounding box center [425, 103] width 99 height 221
click at [450, 146] on div at bounding box center [425, 103] width 99 height 221
click at [460, 147] on div at bounding box center [425, 103] width 99 height 221
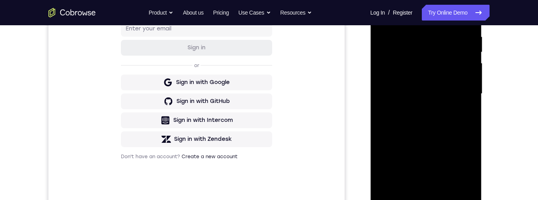
click at [459, 67] on div at bounding box center [425, 93] width 99 height 221
click at [423, 96] on div at bounding box center [425, 93] width 99 height 221
click at [428, 95] on div at bounding box center [425, 93] width 99 height 221
click at [456, 29] on div at bounding box center [425, 93] width 99 height 221
click at [459, 99] on div at bounding box center [425, 93] width 99 height 221
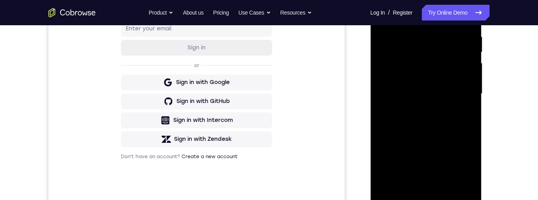
scroll to position [162, 0]
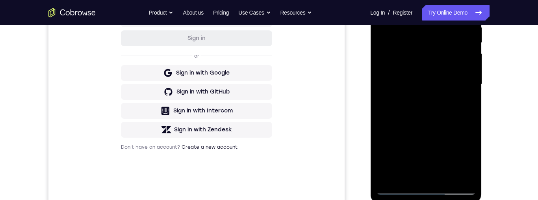
click at [473, 153] on div at bounding box center [425, 84] width 99 height 221
click at [469, 159] on div at bounding box center [425, 84] width 99 height 221
click at [466, 159] on div at bounding box center [425, 84] width 99 height 221
click at [466, 160] on div at bounding box center [425, 84] width 99 height 221
click at [464, 162] on div at bounding box center [425, 84] width 99 height 221
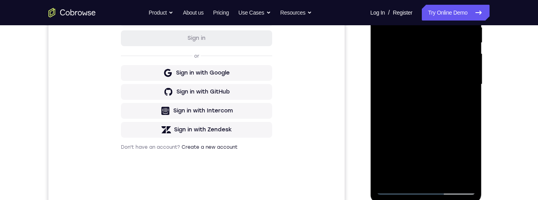
click at [465, 160] on div at bounding box center [425, 84] width 99 height 221
click at [464, 163] on div at bounding box center [425, 84] width 99 height 221
click at [466, 162] on div at bounding box center [425, 84] width 99 height 221
click at [467, 159] on div at bounding box center [425, 84] width 99 height 221
click at [381, 7] on div at bounding box center [425, 84] width 99 height 221
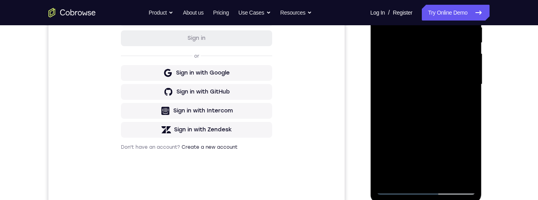
click at [423, 97] on div at bounding box center [425, 84] width 99 height 221
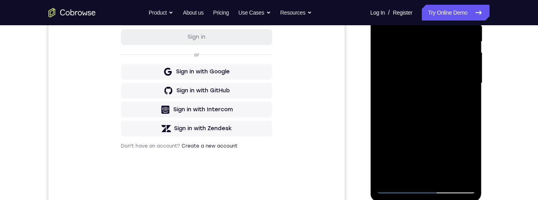
click at [416, 170] on div at bounding box center [425, 83] width 99 height 221
click at [383, 5] on div at bounding box center [425, 83] width 99 height 221
click at [421, 113] on div at bounding box center [425, 83] width 99 height 221
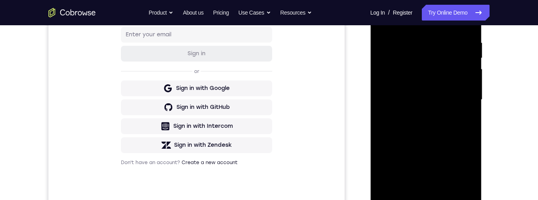
click at [384, 22] on div at bounding box center [425, 99] width 99 height 221
click at [412, 128] on div at bounding box center [425, 99] width 99 height 221
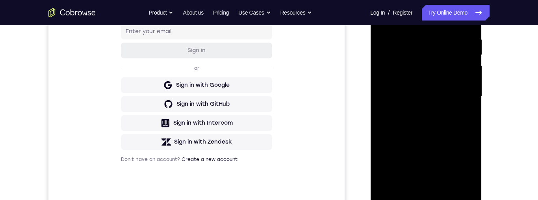
click at [420, 184] on div at bounding box center [425, 96] width 99 height 221
click at [383, 19] on div at bounding box center [425, 96] width 99 height 221
click at [400, 73] on div at bounding box center [425, 96] width 99 height 221
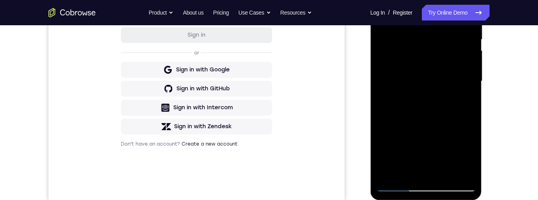
click at [380, 2] on div at bounding box center [425, 81] width 99 height 221
click at [383, 2] on div at bounding box center [425, 81] width 99 height 221
drag, startPoint x: 452, startPoint y: 109, endPoint x: 446, endPoint y: 117, distance: 10.2
click at [452, 100] on div at bounding box center [425, 81] width 99 height 221
click at [436, 126] on div at bounding box center [425, 81] width 99 height 221
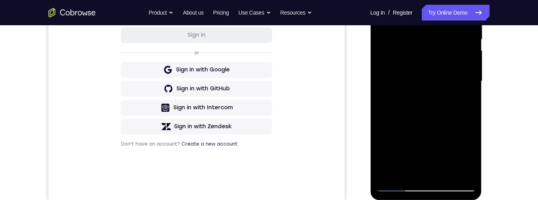
scroll to position [150, 0]
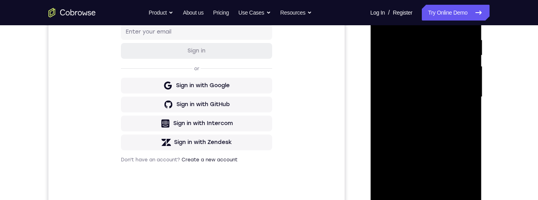
drag, startPoint x: 438, startPoint y: 94, endPoint x: 434, endPoint y: 146, distance: 51.7
click at [434, 146] on div at bounding box center [425, 97] width 99 height 221
drag, startPoint x: 437, startPoint y: 71, endPoint x: 439, endPoint y: 107, distance: 35.9
click at [438, 114] on div at bounding box center [425, 97] width 99 height 221
drag, startPoint x: 441, startPoint y: 46, endPoint x: 433, endPoint y: 128, distance: 82.4
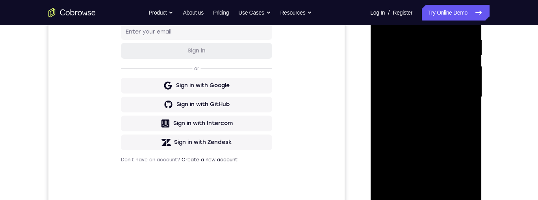
click at [433, 128] on div at bounding box center [425, 97] width 99 height 221
click at [446, 187] on div at bounding box center [425, 97] width 99 height 221
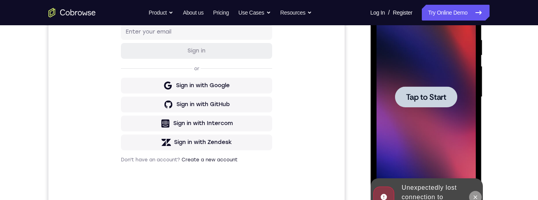
click at [475, 196] on icon at bounding box center [475, 197] width 6 height 6
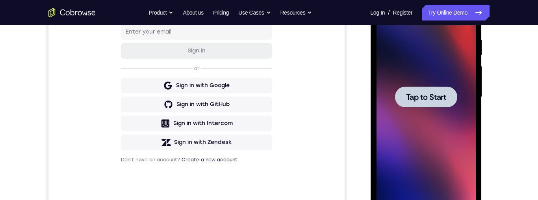
click at [424, 99] on span "Tap to Start" at bounding box center [426, 97] width 40 height 8
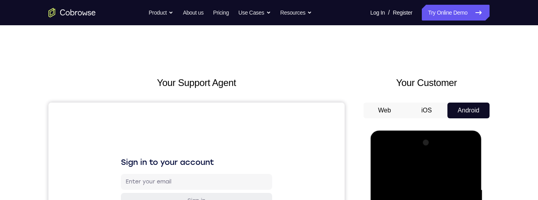
scroll to position [169, 0]
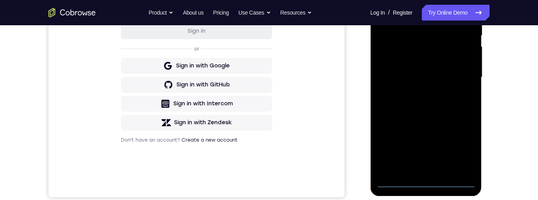
click at [424, 182] on div at bounding box center [425, 77] width 99 height 221
click at [462, 146] on div at bounding box center [425, 77] width 99 height 221
click at [420, 0] on div at bounding box center [425, 77] width 99 height 221
click at [456, 76] on div at bounding box center [425, 77] width 99 height 221
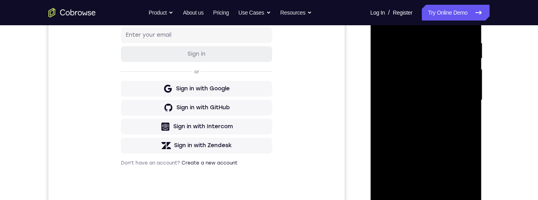
click at [416, 113] on div at bounding box center [425, 100] width 99 height 221
click at [436, 94] on div at bounding box center [425, 100] width 99 height 221
click at [449, 80] on div at bounding box center [425, 100] width 99 height 221
click at [460, 98] on div at bounding box center [425, 100] width 99 height 221
click at [442, 127] on div at bounding box center [425, 100] width 99 height 221
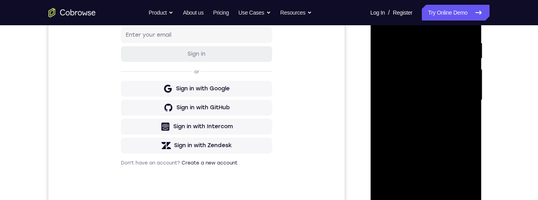
click at [428, 123] on div at bounding box center [425, 100] width 99 height 221
click at [434, 128] on div at bounding box center [425, 100] width 99 height 221
click at [445, 190] on div at bounding box center [425, 100] width 99 height 221
click at [428, 141] on div at bounding box center [425, 100] width 99 height 221
click at [436, 99] on div at bounding box center [425, 100] width 99 height 221
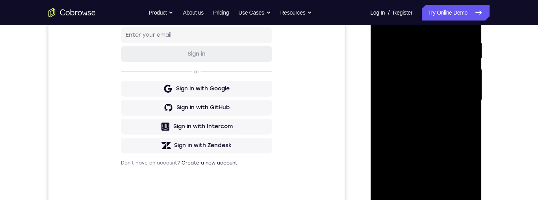
scroll to position [174, 0]
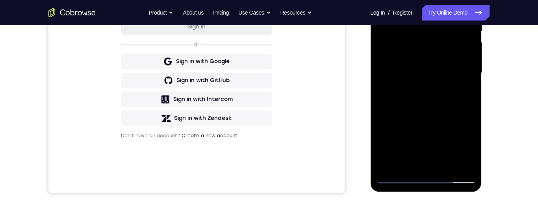
click at [383, 0] on div at bounding box center [425, 73] width 99 height 221
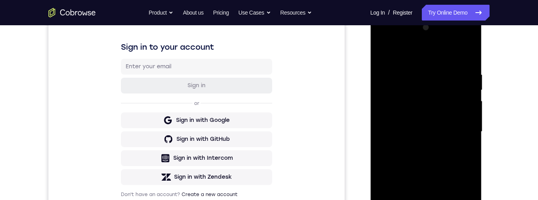
click at [404, 126] on div at bounding box center [425, 131] width 99 height 221
click at [384, 52] on div at bounding box center [425, 131] width 99 height 221
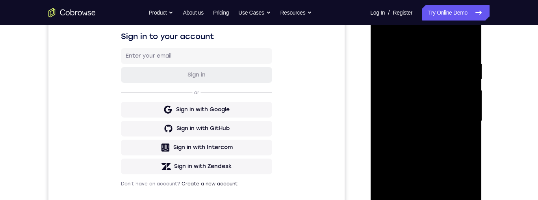
click at [408, 97] on div at bounding box center [425, 121] width 99 height 221
click at [381, 45] on div at bounding box center [425, 121] width 99 height 221
click at [385, 40] on div at bounding box center [425, 121] width 99 height 221
click at [447, 199] on div at bounding box center [425, 121] width 99 height 221
click at [419, 95] on div at bounding box center [425, 121] width 99 height 221
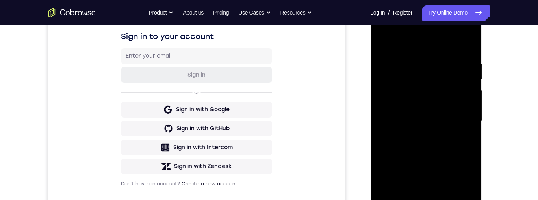
scroll to position [73, 0]
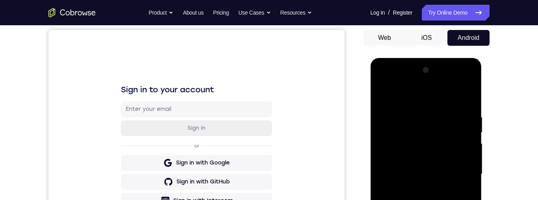
click at [384, 94] on div at bounding box center [425, 174] width 99 height 221
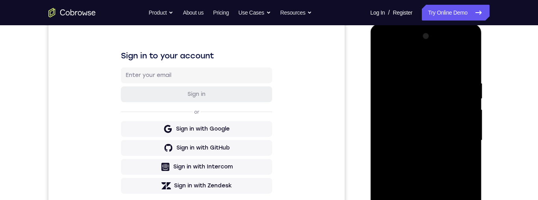
click at [385, 59] on div at bounding box center [425, 140] width 99 height 221
drag, startPoint x: 430, startPoint y: 163, endPoint x: 440, endPoint y: 117, distance: 47.1
click at [441, 114] on div at bounding box center [425, 140] width 99 height 221
drag, startPoint x: 435, startPoint y: 176, endPoint x: 443, endPoint y: 113, distance: 62.7
click at [443, 110] on div at bounding box center [425, 140] width 99 height 221
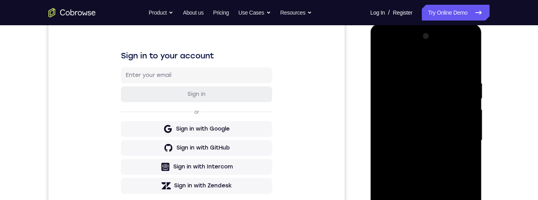
click at [469, 150] on div at bounding box center [425, 140] width 99 height 221
click at [473, 151] on div at bounding box center [425, 140] width 99 height 221
drag, startPoint x: 456, startPoint y: 190, endPoint x: 456, endPoint y: 134, distance: 56.3
click at [456, 133] on div at bounding box center [425, 140] width 99 height 221
click at [469, 158] on div at bounding box center [425, 140] width 99 height 221
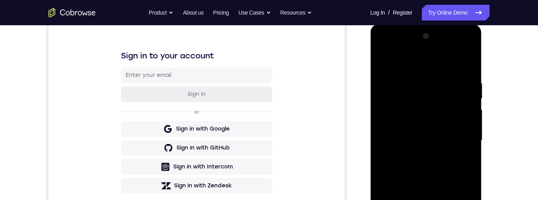
click at [449, 199] on div at bounding box center [425, 140] width 99 height 221
click at [430, 122] on div at bounding box center [425, 140] width 99 height 221
click at [402, 199] on div at bounding box center [425, 140] width 99 height 221
click at [409, 199] on div at bounding box center [425, 140] width 99 height 221
click at [406, 199] on div at bounding box center [425, 140] width 99 height 221
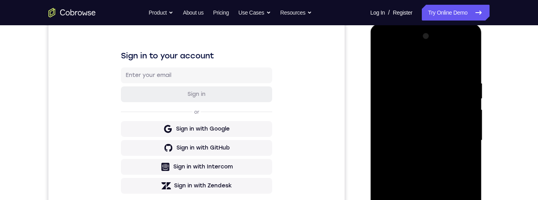
click at [416, 199] on div at bounding box center [425, 140] width 99 height 221
click at [418, 199] on div at bounding box center [425, 140] width 99 height 221
click at [408, 192] on div at bounding box center [425, 140] width 99 height 221
click at [384, 63] on div at bounding box center [425, 140] width 99 height 221
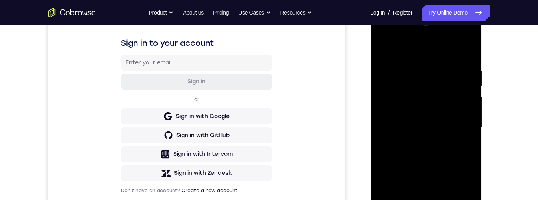
click at [437, 105] on div at bounding box center [425, 127] width 99 height 221
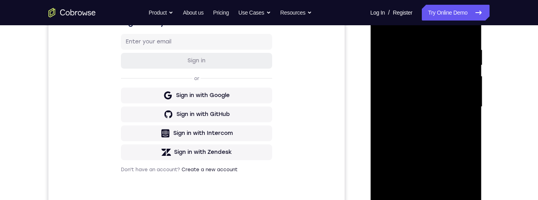
click at [416, 196] on div at bounding box center [425, 106] width 99 height 221
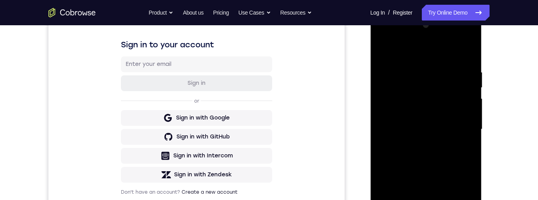
click at [383, 49] on div at bounding box center [425, 129] width 99 height 221
click at [385, 50] on div at bounding box center [425, 129] width 99 height 221
drag, startPoint x: 442, startPoint y: 124, endPoint x: 453, endPoint y: 60, distance: 64.5
click at [455, 53] on div at bounding box center [425, 129] width 99 height 221
drag, startPoint x: 436, startPoint y: 159, endPoint x: 437, endPoint y: 67, distance: 92.6
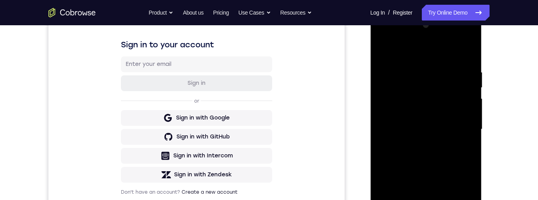
click at [437, 64] on div at bounding box center [425, 129] width 99 height 221
drag, startPoint x: 427, startPoint y: 144, endPoint x: 431, endPoint y: 93, distance: 51.3
click at [429, 92] on div at bounding box center [425, 129] width 99 height 221
click at [470, 114] on div at bounding box center [425, 129] width 99 height 221
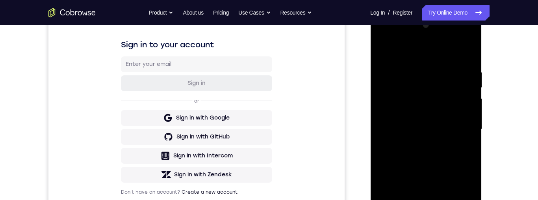
click at [470, 114] on div at bounding box center [425, 129] width 99 height 221
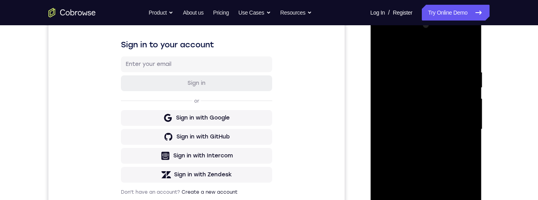
click at [470, 114] on div at bounding box center [425, 129] width 99 height 221
drag, startPoint x: 440, startPoint y: 154, endPoint x: 436, endPoint y: 93, distance: 61.6
click at [437, 89] on div at bounding box center [425, 129] width 99 height 221
drag, startPoint x: 430, startPoint y: 151, endPoint x: 428, endPoint y: 99, distance: 51.6
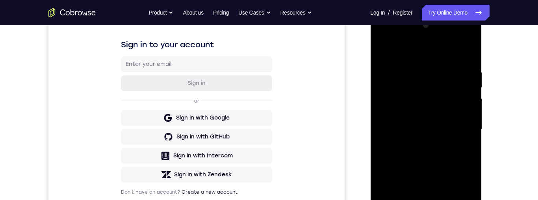
click at [428, 94] on div at bounding box center [425, 129] width 99 height 221
drag, startPoint x: 431, startPoint y: 174, endPoint x: 432, endPoint y: 99, distance: 75.7
click at [432, 95] on div at bounding box center [425, 129] width 99 height 221
click at [468, 100] on div at bounding box center [425, 129] width 99 height 221
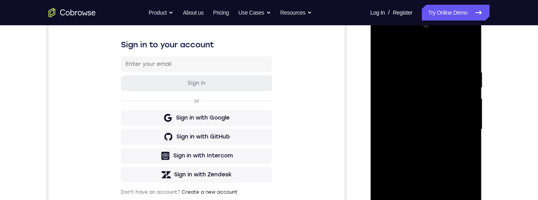
click at [468, 100] on div at bounding box center [425, 129] width 99 height 221
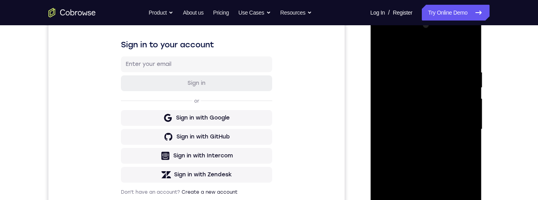
click at [468, 100] on div at bounding box center [425, 129] width 99 height 221
drag, startPoint x: 442, startPoint y: 151, endPoint x: 438, endPoint y: 99, distance: 52.2
click at [438, 95] on div at bounding box center [425, 129] width 99 height 221
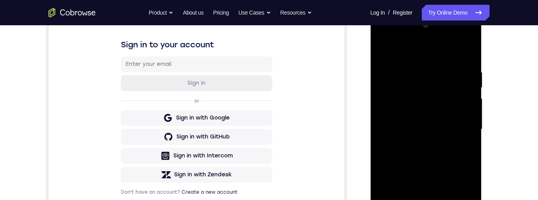
drag, startPoint x: 435, startPoint y: 179, endPoint x: 435, endPoint y: 119, distance: 60.7
click at [435, 118] on div at bounding box center [425, 129] width 99 height 221
drag, startPoint x: 430, startPoint y: 166, endPoint x: 429, endPoint y: 120, distance: 46.1
click at [429, 117] on div at bounding box center [425, 129] width 99 height 221
drag, startPoint x: 430, startPoint y: 148, endPoint x: 433, endPoint y: 69, distance: 78.8
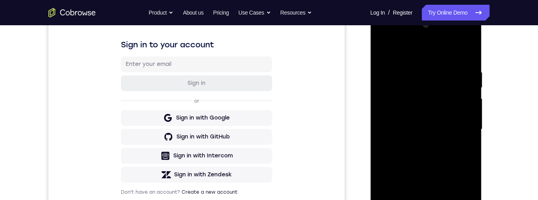
click at [432, 66] on div at bounding box center [425, 129] width 99 height 221
drag, startPoint x: 431, startPoint y: 171, endPoint x: 430, endPoint y: 115, distance: 56.4
click at [429, 111] on div at bounding box center [425, 129] width 99 height 221
drag, startPoint x: 453, startPoint y: 184, endPoint x: 449, endPoint y: 110, distance: 74.2
click at [448, 108] on div at bounding box center [425, 129] width 99 height 221
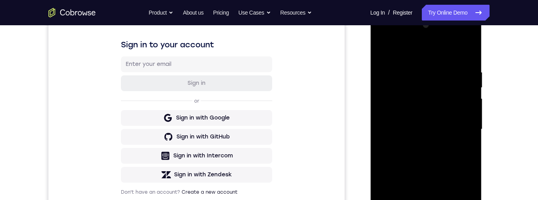
drag, startPoint x: 451, startPoint y: 195, endPoint x: 441, endPoint y: 147, distance: 49.0
click at [441, 138] on div at bounding box center [425, 129] width 99 height 221
drag, startPoint x: 436, startPoint y: 197, endPoint x: 423, endPoint y: 102, distance: 95.5
click at [434, 130] on div at bounding box center [425, 129] width 99 height 221
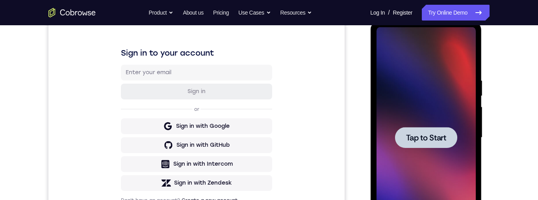
scroll to position [180, 0]
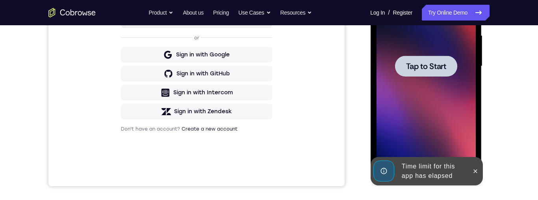
click at [476, 170] on icon at bounding box center [476, 171] width 4 height 4
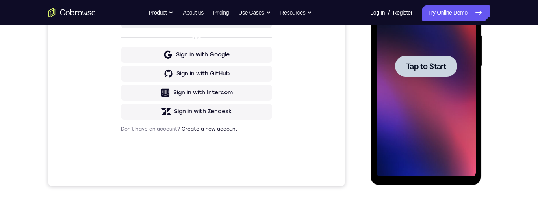
click at [439, 70] on span "Tap to Start" at bounding box center [426, 66] width 40 height 8
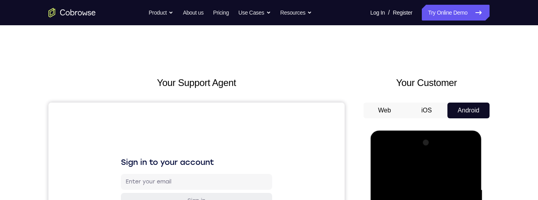
scroll to position [192, 0]
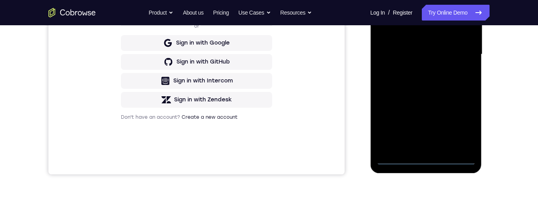
click at [426, 159] on div at bounding box center [425, 54] width 99 height 221
click at [463, 124] on div at bounding box center [425, 54] width 99 height 221
click at [420, 0] on div at bounding box center [425, 54] width 99 height 221
click at [458, 49] on div at bounding box center [425, 54] width 99 height 221
click at [418, 69] on div at bounding box center [425, 54] width 99 height 221
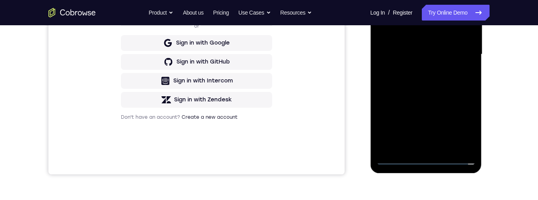
click at [436, 46] on div at bounding box center [425, 54] width 99 height 221
click at [437, 38] on div at bounding box center [425, 54] width 99 height 221
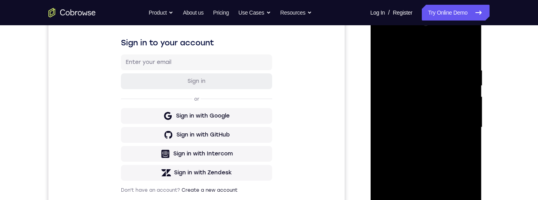
click at [434, 126] on div at bounding box center [425, 127] width 99 height 221
click at [428, 152] on div at bounding box center [425, 127] width 99 height 221
click at [435, 154] on div at bounding box center [425, 127] width 99 height 221
click at [461, 45] on div at bounding box center [425, 127] width 99 height 221
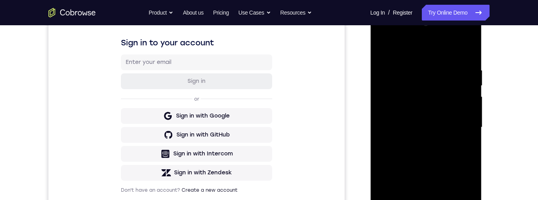
click at [430, 154] on div at bounding box center [425, 127] width 99 height 221
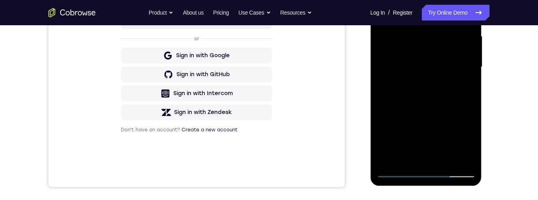
click at [448, 161] on div at bounding box center [425, 67] width 99 height 221
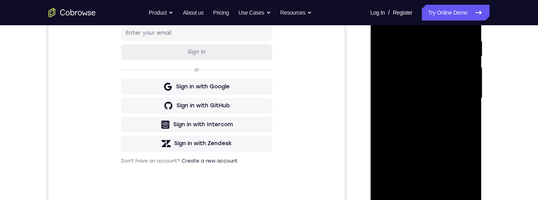
click at [439, 139] on div at bounding box center [425, 98] width 99 height 221
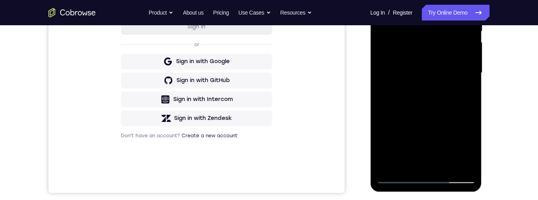
scroll to position [139, 0]
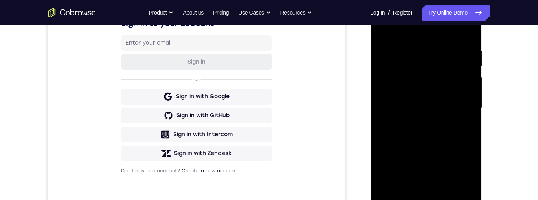
click at [387, 34] on div at bounding box center [425, 108] width 99 height 221
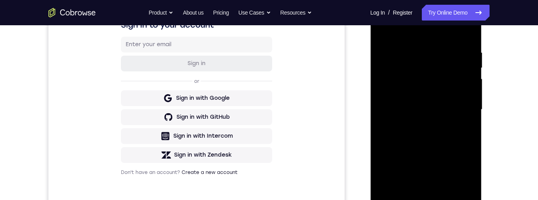
scroll to position [104, 0]
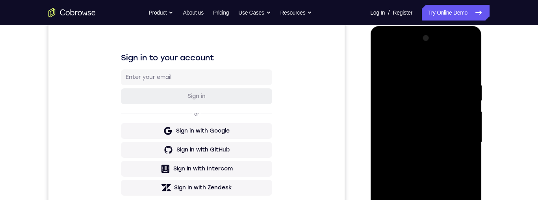
click at [390, 60] on div at bounding box center [425, 142] width 99 height 221
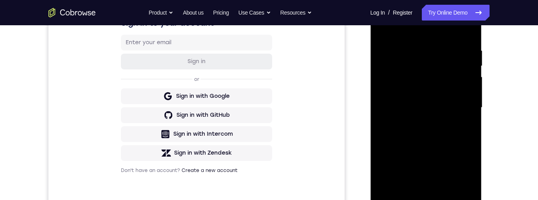
scroll to position [176, 0]
